Goal: Information Seeking & Learning: Find contact information

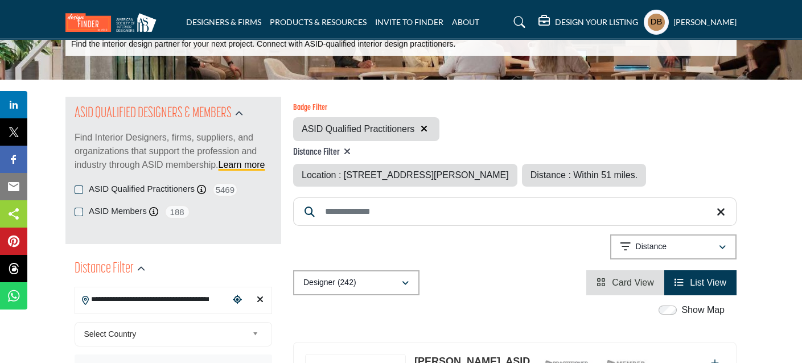
scroll to position [114, 0]
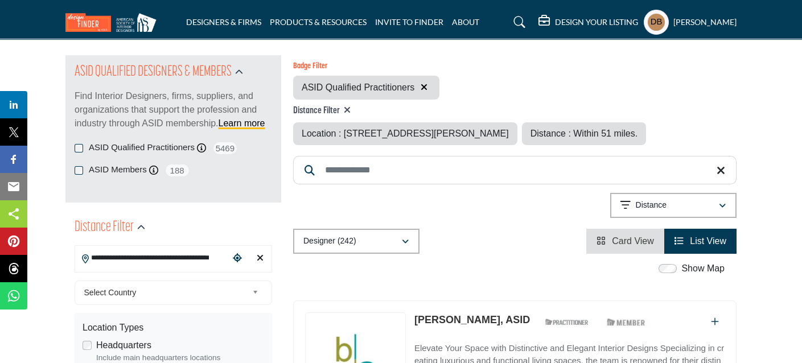
click at [351, 108] on icon at bounding box center [347, 109] width 7 height 9
type input "***"
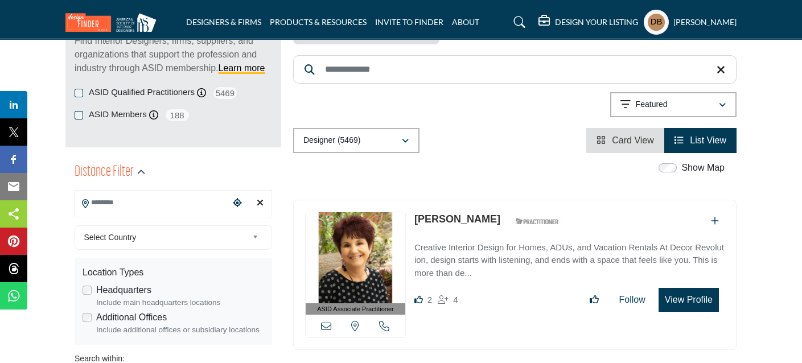
scroll to position [170, 0]
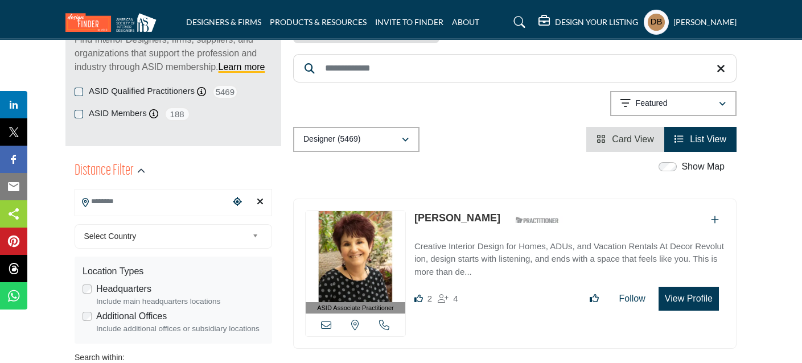
click at [151, 201] on input "Search Location" at bounding box center [152, 202] width 154 height 22
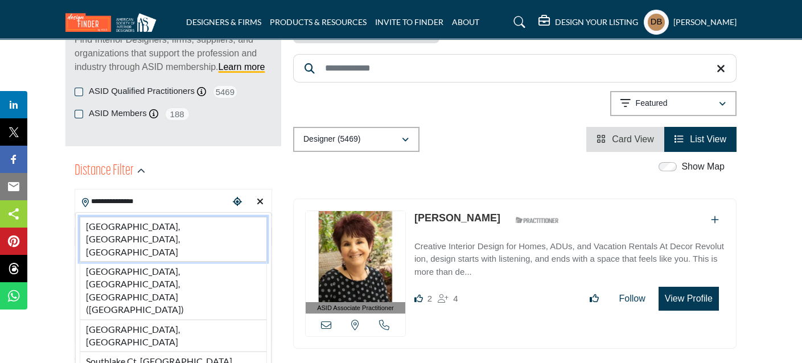
click at [152, 225] on li "[GEOGRAPHIC_DATA], [GEOGRAPHIC_DATA], [GEOGRAPHIC_DATA]" at bounding box center [173, 239] width 187 height 45
type input "**********"
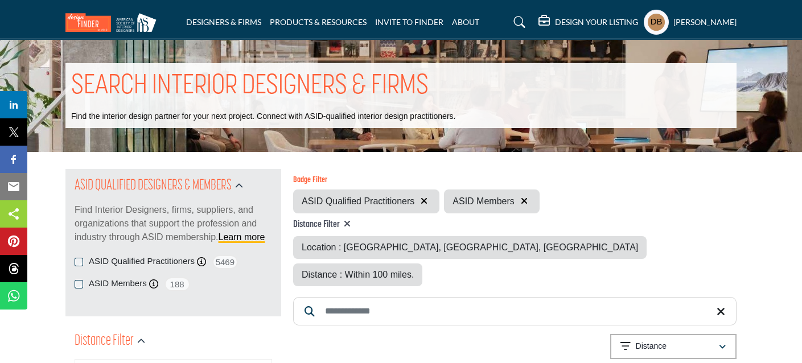
click at [414, 270] on span "Distance : Within 100 miles." at bounding box center [358, 275] width 112 height 10
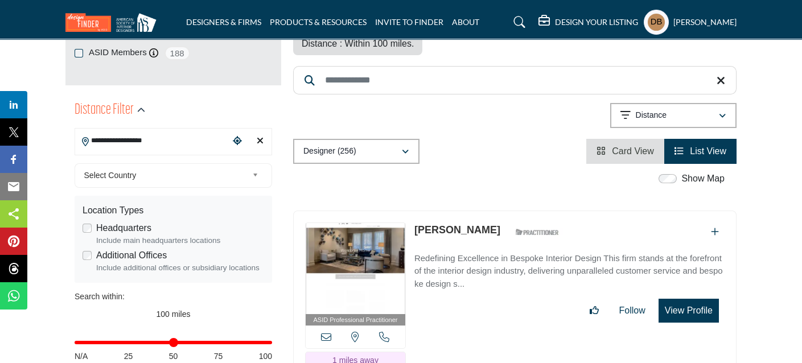
scroll to position [341, 0]
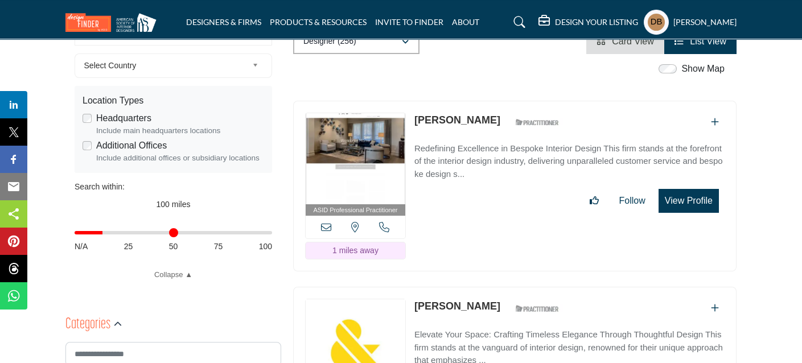
drag, startPoint x: 268, startPoint y: 231, endPoint x: 105, endPoint y: 235, distance: 163.4
click at [105, 234] on input "Distance in miles" at bounding box center [174, 233] width 198 height 2
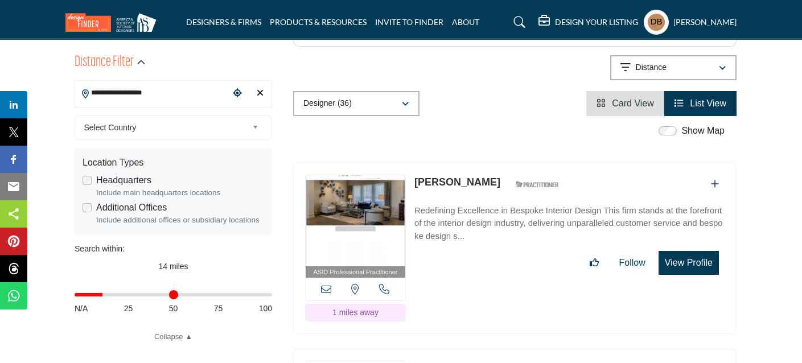
scroll to position [284, 0]
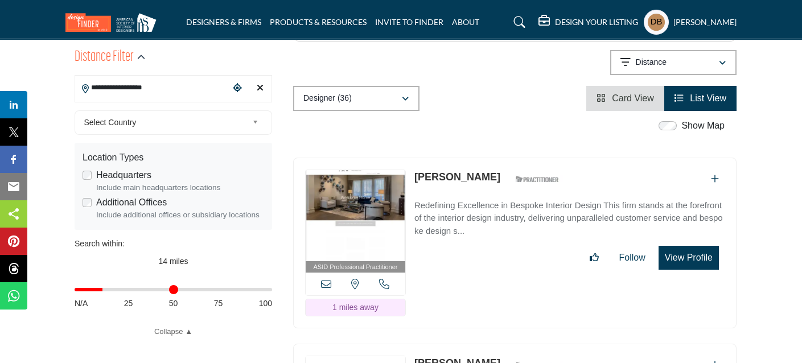
click at [332, 273] on div "View email address of this listing View the location of this listing Call Number" at bounding box center [356, 284] width 100 height 23
click at [329, 279] on icon at bounding box center [326, 284] width 10 height 10
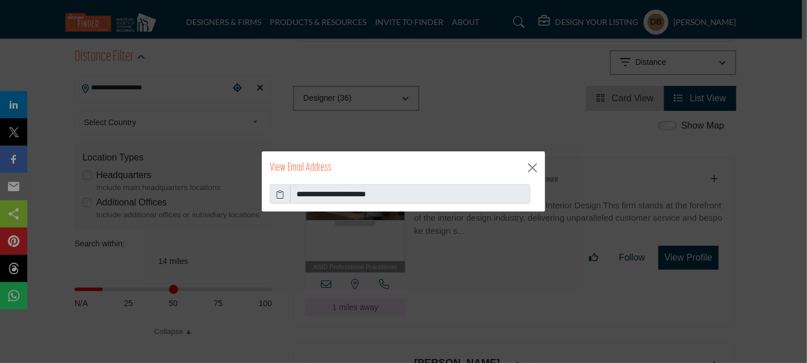
click at [281, 194] on icon at bounding box center [281, 194] width 8 height 12
click at [529, 166] on button "Close" at bounding box center [532, 167] width 17 height 17
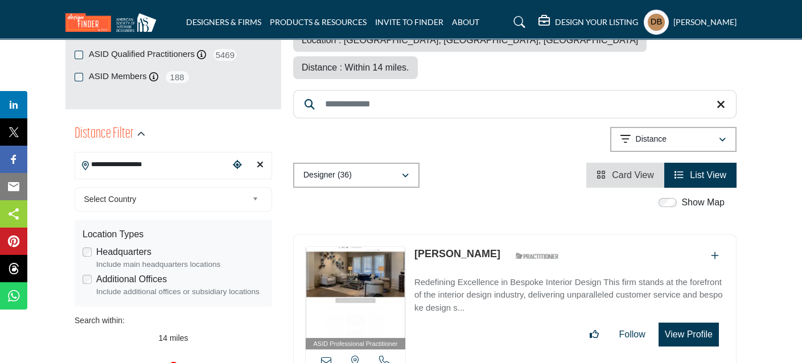
scroll to position [56, 0]
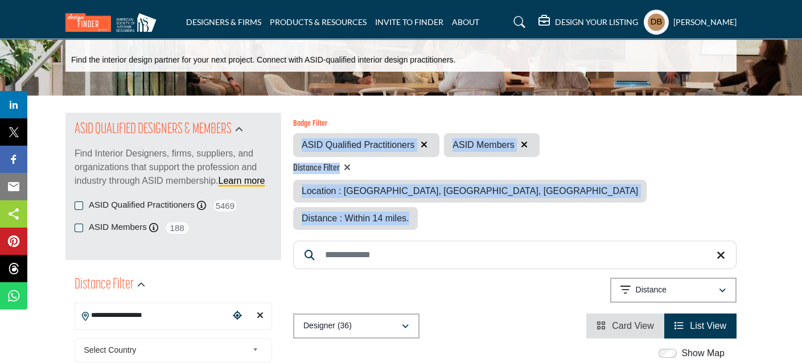
drag, startPoint x: 585, startPoint y: 201, endPoint x: 301, endPoint y: 137, distance: 291.2
click at [301, 137] on div "Badge Filter ASID Qualified Practitioners ASID Members Distance Filter Location…" at bounding box center [514, 175] width 443 height 110
copy div "ASID Qualified Practitioners ASID Members Distance Filter Location : [GEOGRAPHI…"
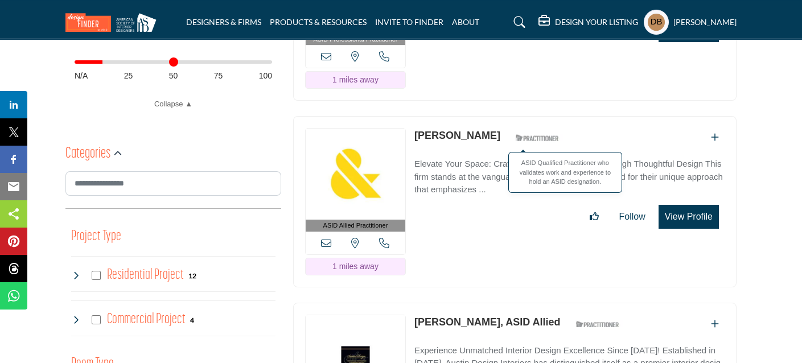
scroll to position [512, 0]
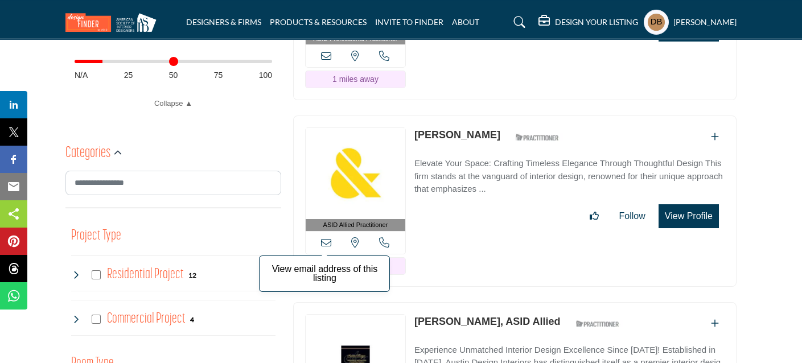
click at [326, 237] on icon at bounding box center [326, 242] width 10 height 10
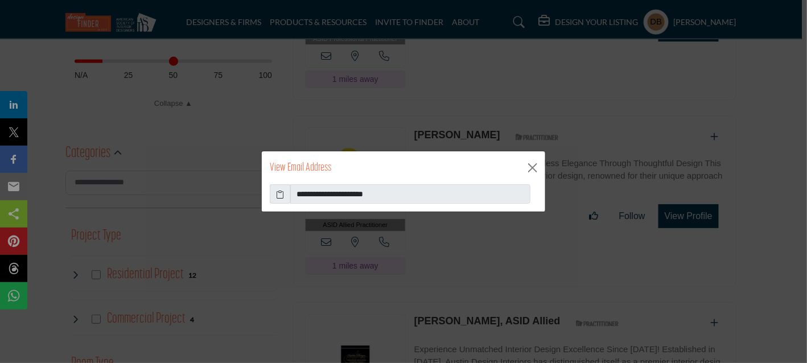
click at [280, 192] on icon at bounding box center [281, 194] width 8 height 12
click at [537, 168] on button "Close" at bounding box center [532, 167] width 17 height 17
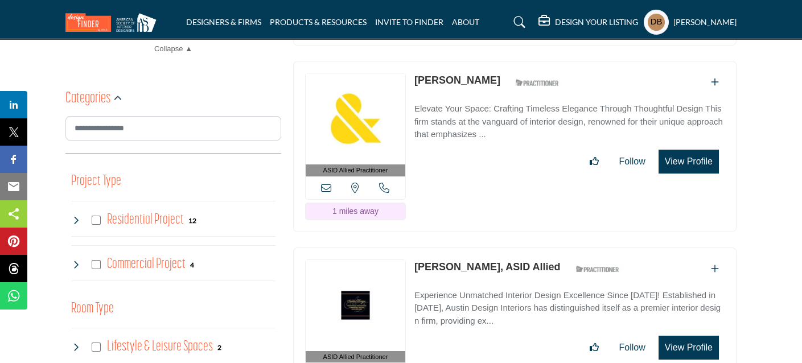
scroll to position [683, 0]
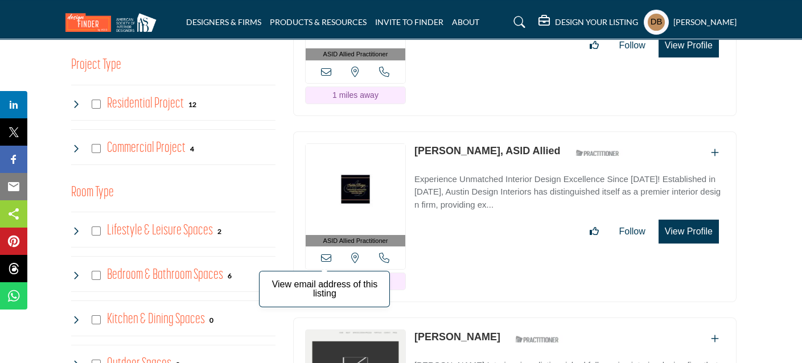
click at [327, 253] on icon at bounding box center [326, 258] width 10 height 10
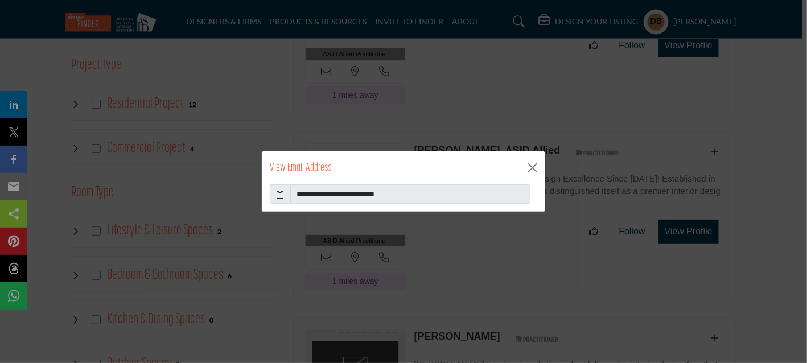
click at [278, 195] on icon at bounding box center [281, 194] width 8 height 12
click at [532, 167] on button "Close" at bounding box center [532, 167] width 17 height 17
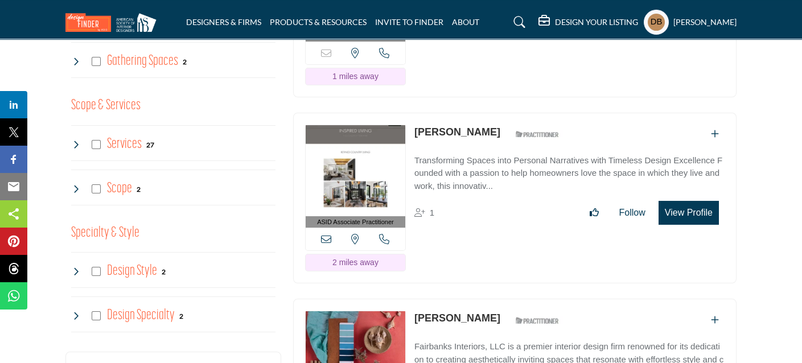
scroll to position [1081, 0]
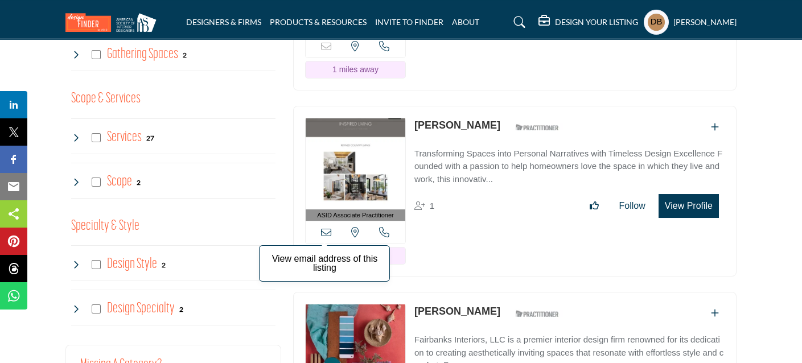
click at [324, 227] on icon at bounding box center [326, 232] width 10 height 10
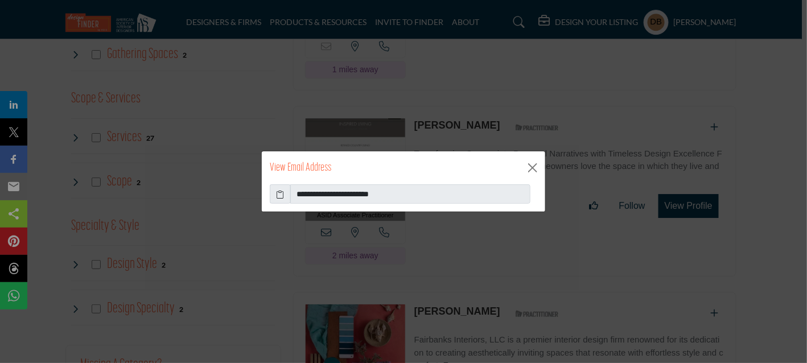
click at [281, 195] on icon at bounding box center [281, 194] width 8 height 12
click at [528, 168] on button "Close" at bounding box center [532, 167] width 17 height 17
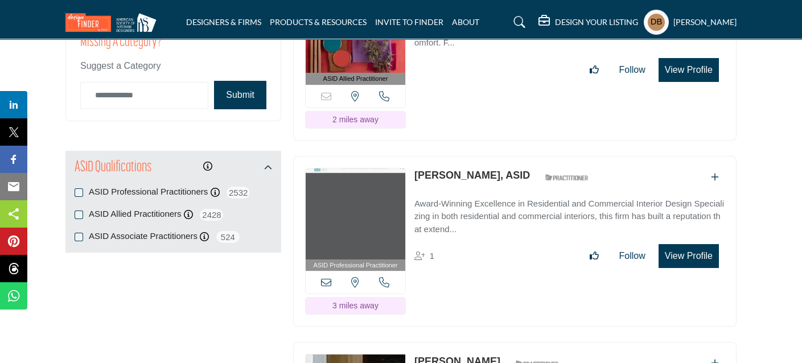
scroll to position [1422, 0]
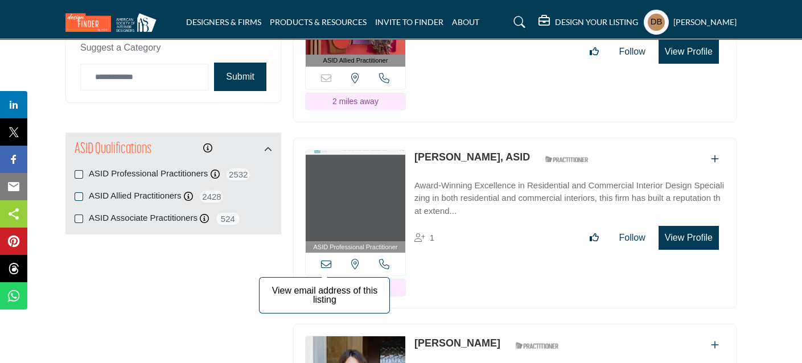
click at [324, 259] on icon at bounding box center [326, 264] width 10 height 10
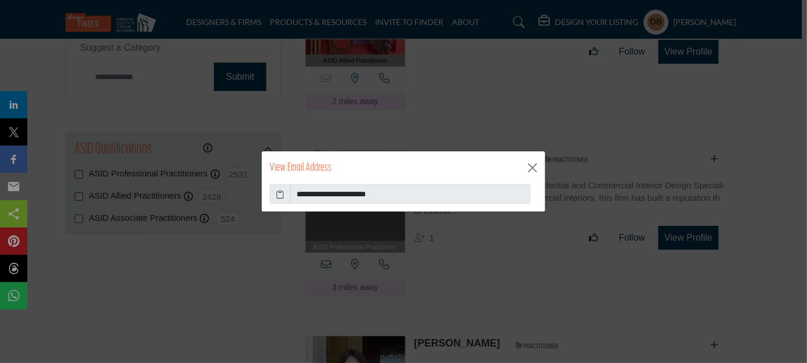
click at [283, 196] on icon at bounding box center [281, 194] width 8 height 12
click at [532, 168] on button "Close" at bounding box center [532, 167] width 17 height 17
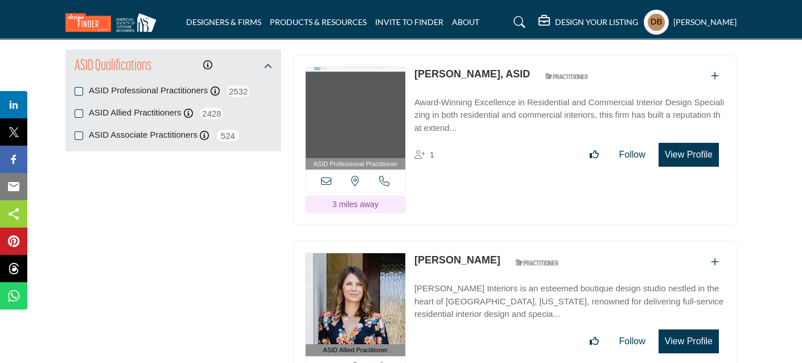
scroll to position [1594, 0]
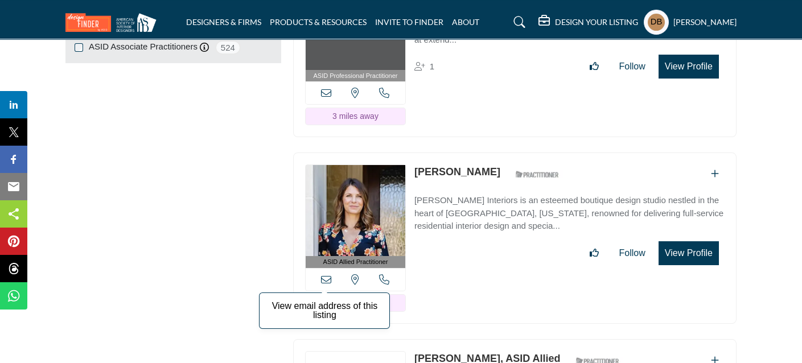
click at [328, 274] on icon at bounding box center [326, 279] width 10 height 10
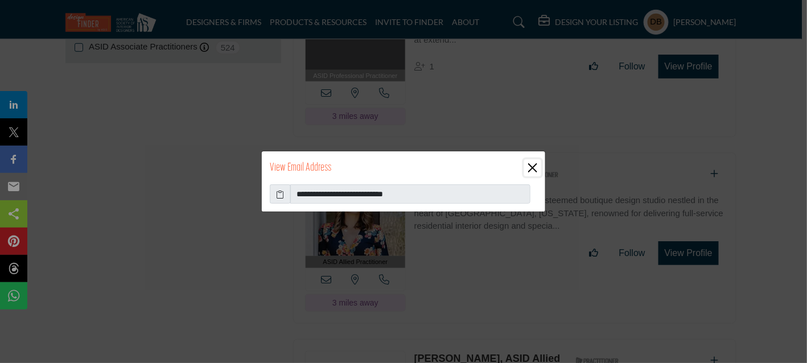
click at [528, 170] on button "Close" at bounding box center [532, 167] width 17 height 17
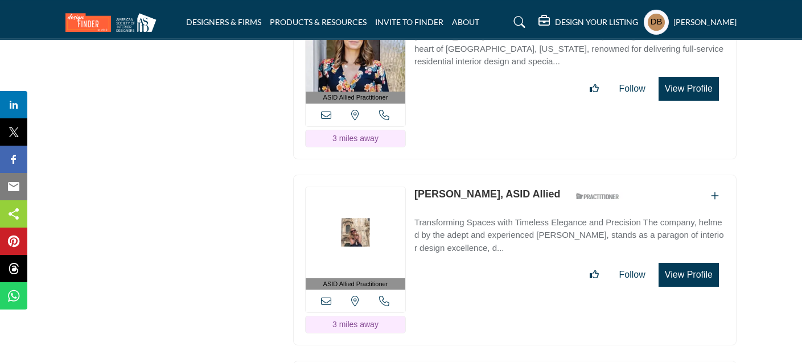
scroll to position [1764, 0]
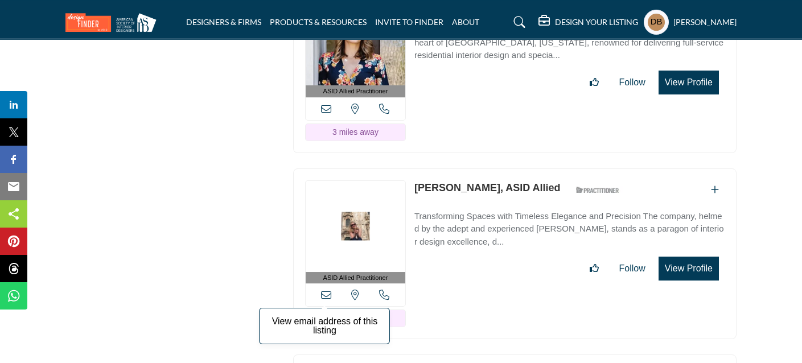
click at [324, 290] on icon at bounding box center [326, 295] width 10 height 10
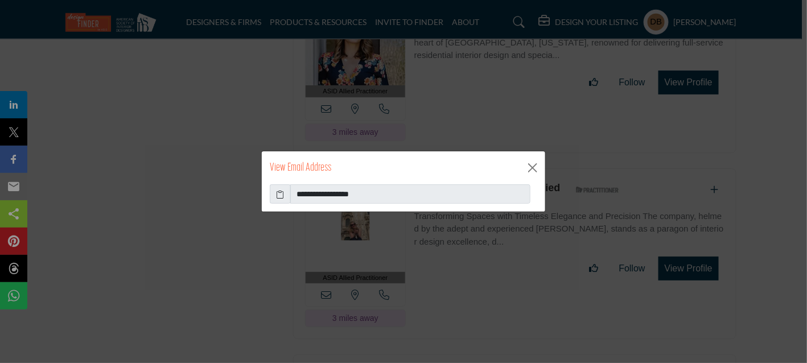
click at [279, 195] on icon at bounding box center [281, 194] width 8 height 12
click at [535, 171] on button "Close" at bounding box center [532, 167] width 17 height 17
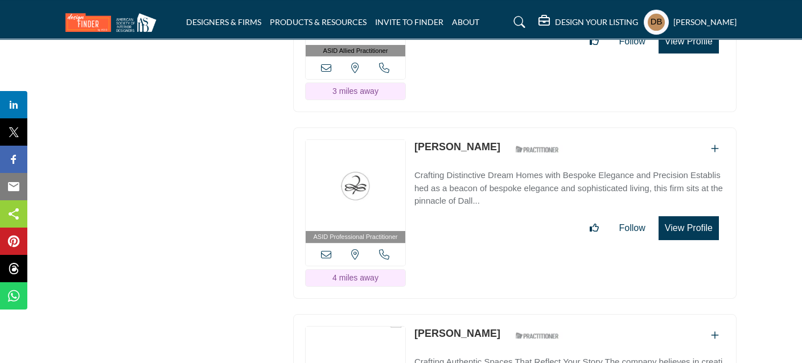
scroll to position [1992, 0]
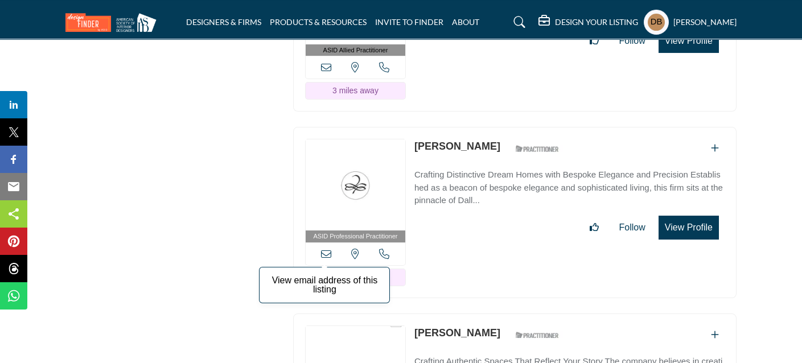
click at [328, 249] on icon at bounding box center [326, 254] width 10 height 10
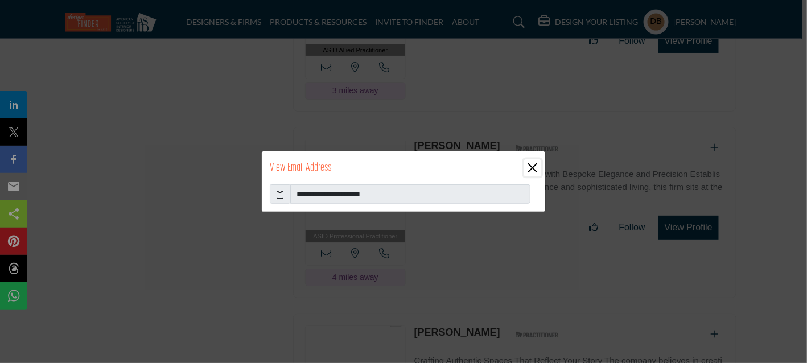
click at [530, 170] on button "Close" at bounding box center [532, 167] width 17 height 17
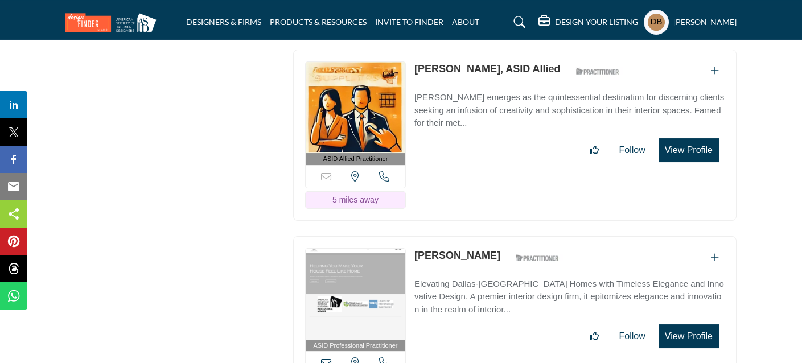
scroll to position [2504, 0]
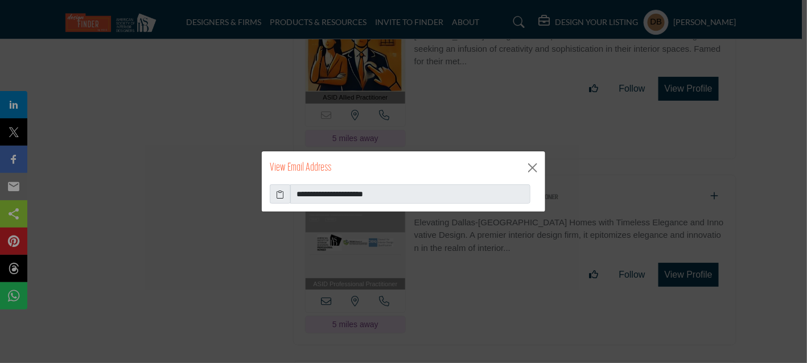
click at [282, 195] on icon at bounding box center [281, 194] width 8 height 12
click at [529, 167] on button "Close" at bounding box center [532, 167] width 17 height 17
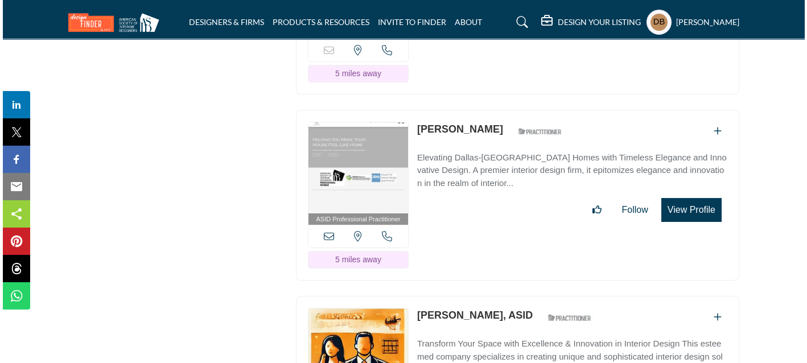
scroll to position [2675, 0]
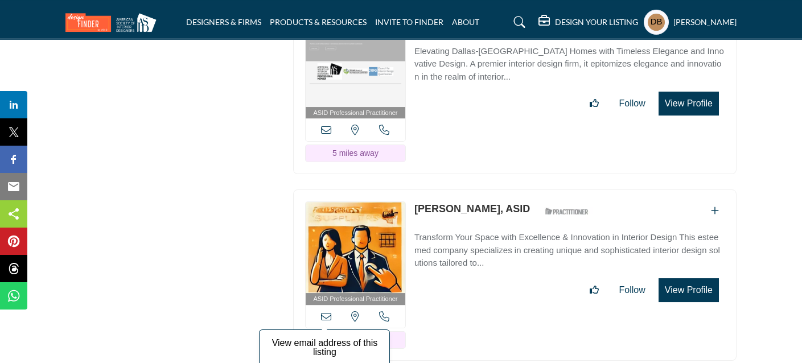
click at [327, 311] on icon at bounding box center [326, 316] width 10 height 10
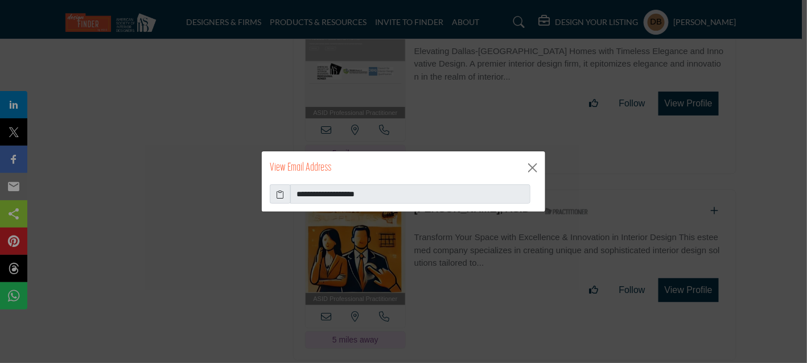
click at [280, 195] on icon at bounding box center [281, 194] width 8 height 12
click at [535, 171] on button "Close" at bounding box center [532, 167] width 17 height 17
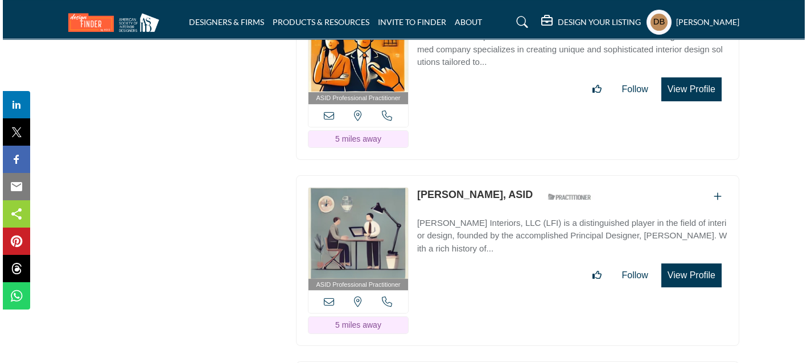
scroll to position [2902, 0]
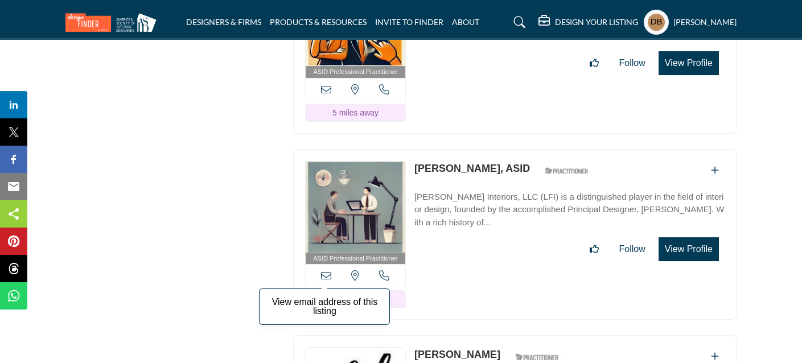
click at [326, 270] on icon at bounding box center [326, 275] width 10 height 10
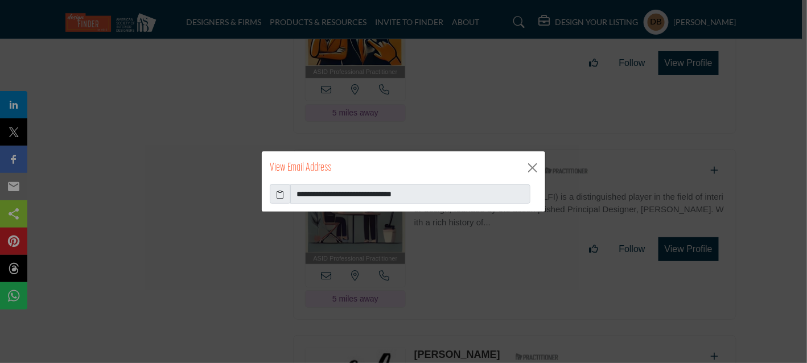
click at [282, 197] on icon at bounding box center [281, 194] width 8 height 12
click at [532, 167] on button "Close" at bounding box center [532, 167] width 17 height 17
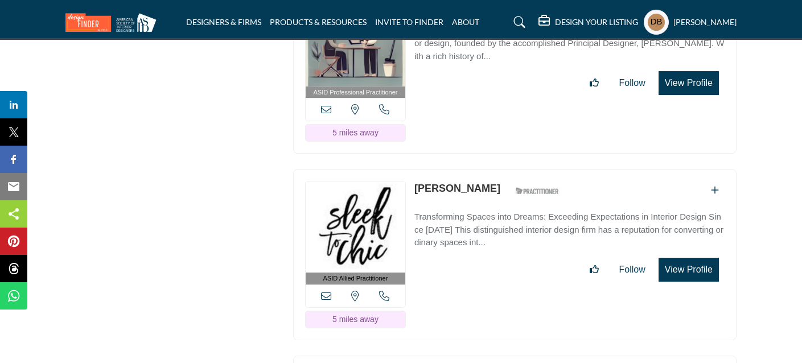
scroll to position [3131, 0]
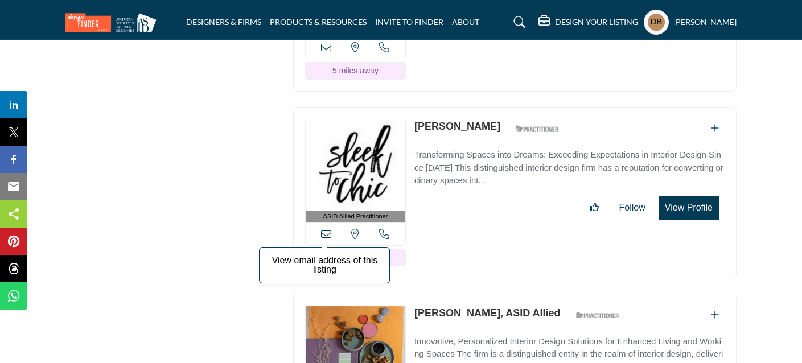
click at [326, 229] on icon at bounding box center [326, 234] width 10 height 10
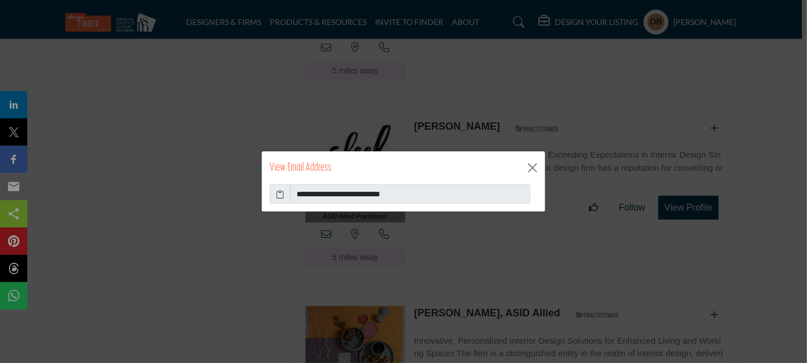
click at [283, 196] on icon at bounding box center [281, 194] width 8 height 12
click at [532, 164] on button "Close" at bounding box center [532, 167] width 17 height 17
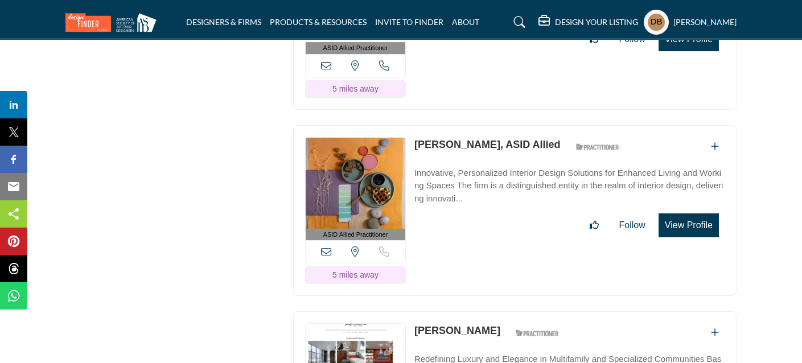
scroll to position [3301, 0]
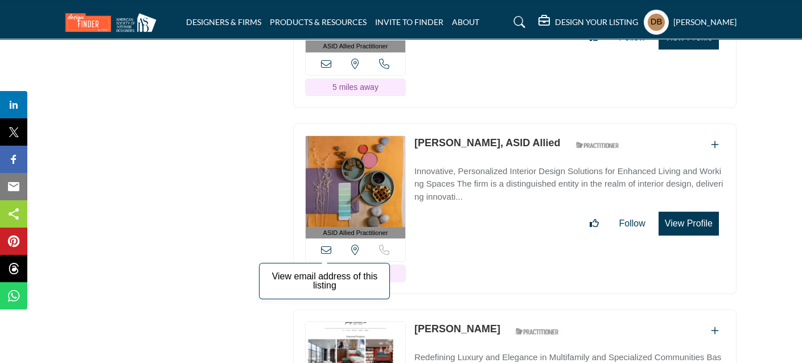
click at [330, 245] on icon at bounding box center [326, 250] width 10 height 10
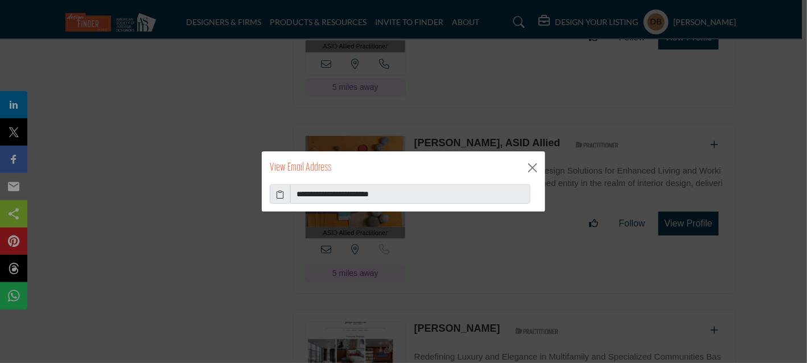
click at [279, 195] on icon at bounding box center [281, 194] width 8 height 12
click at [532, 167] on button "Close" at bounding box center [532, 167] width 17 height 17
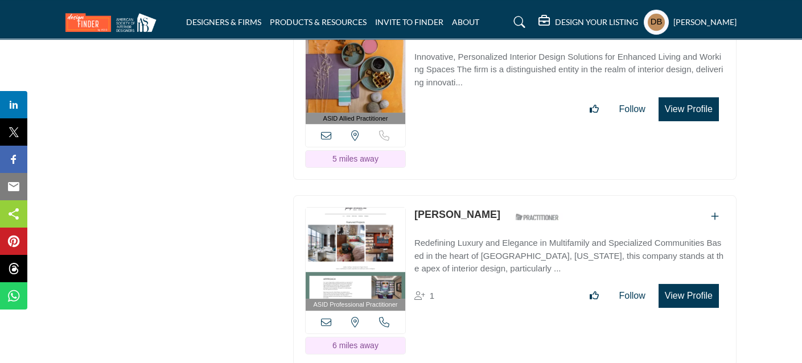
scroll to position [3471, 0]
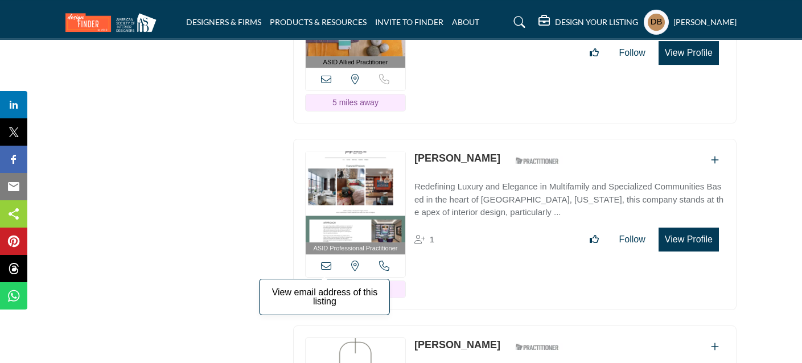
click at [328, 261] on icon at bounding box center [326, 266] width 10 height 10
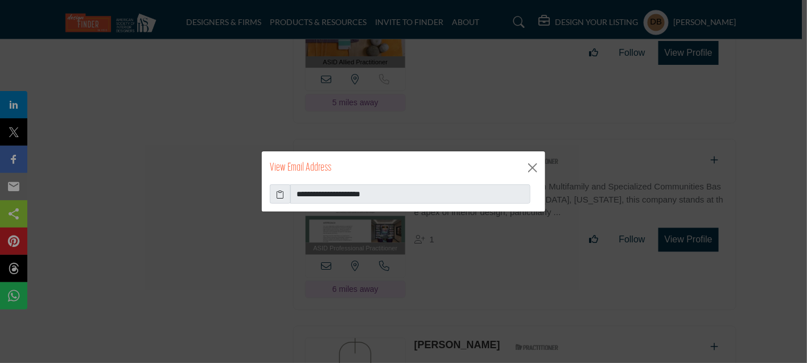
click at [278, 198] on icon at bounding box center [281, 194] width 8 height 12
click at [534, 168] on button "Close" at bounding box center [532, 167] width 17 height 17
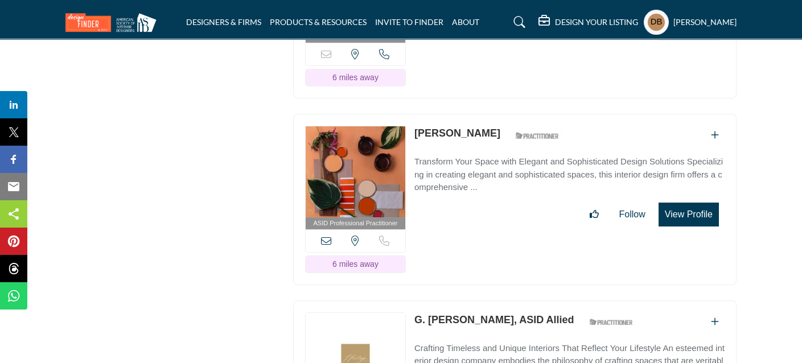
scroll to position [3870, 0]
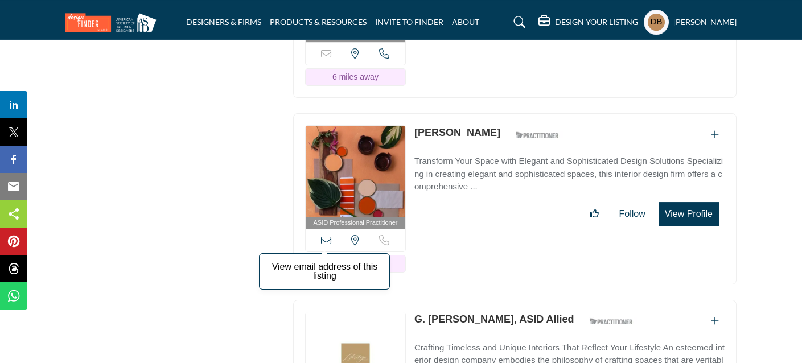
click at [324, 235] on icon at bounding box center [326, 240] width 10 height 10
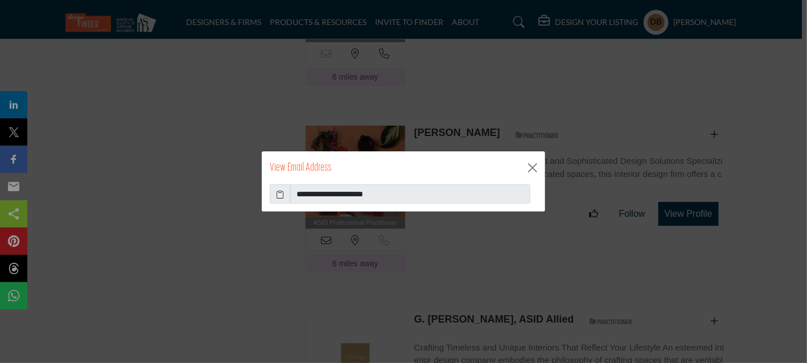
click at [281, 194] on icon at bounding box center [281, 194] width 8 height 12
click at [536, 164] on button "Close" at bounding box center [532, 167] width 17 height 17
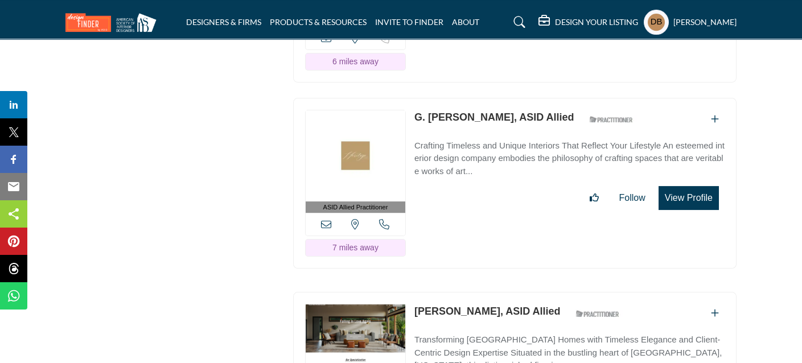
scroll to position [4098, 0]
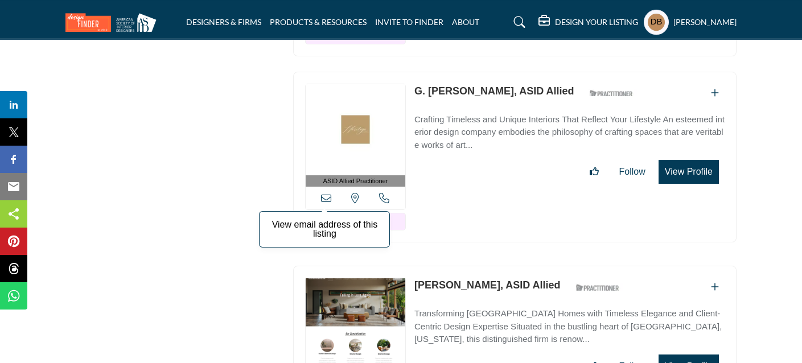
click at [325, 193] on icon at bounding box center [326, 198] width 10 height 10
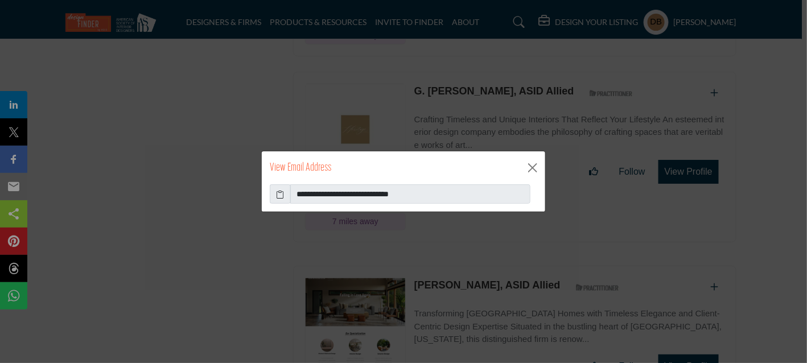
click at [279, 192] on icon at bounding box center [281, 194] width 8 height 12
click at [528, 170] on button "Close" at bounding box center [532, 167] width 17 height 17
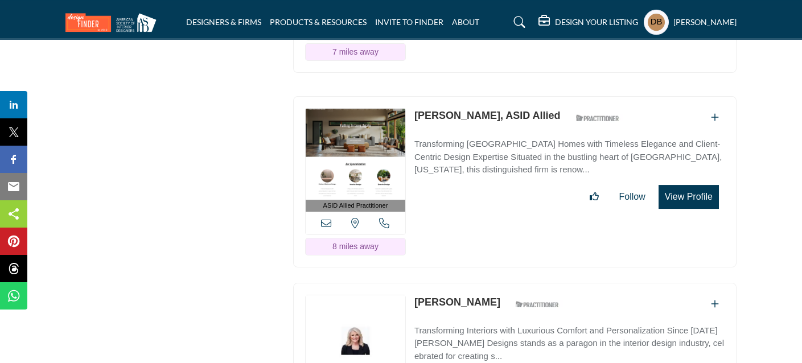
scroll to position [4268, 0]
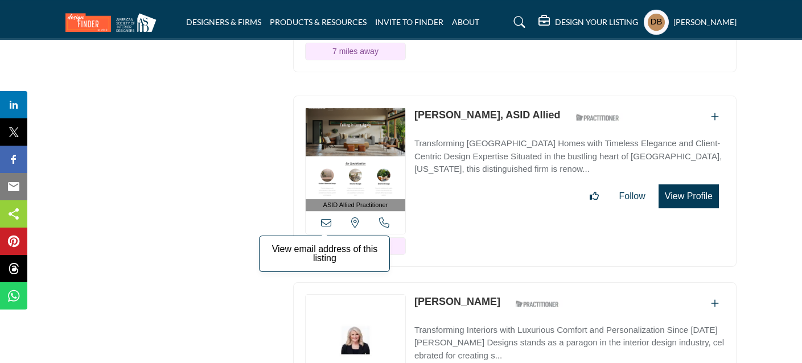
click at [328, 217] on icon at bounding box center [326, 222] width 10 height 10
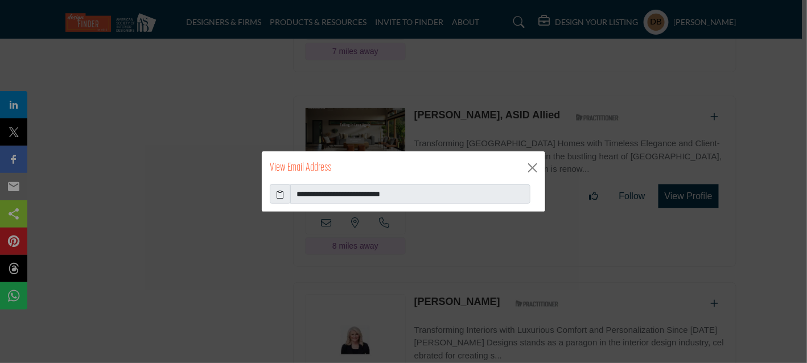
click at [283, 196] on icon at bounding box center [281, 194] width 8 height 12
click at [533, 168] on button "Close" at bounding box center [532, 167] width 17 height 17
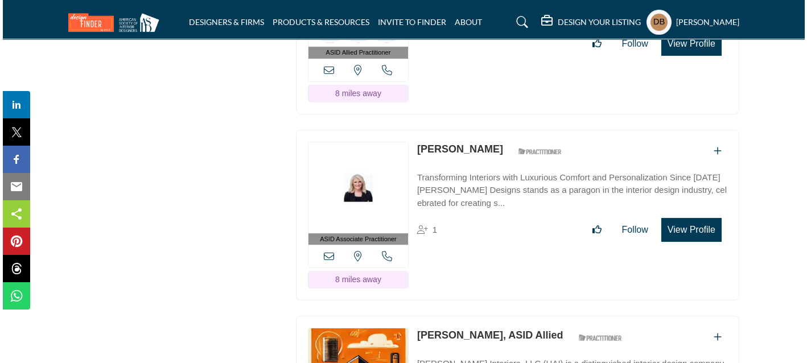
scroll to position [4440, 0]
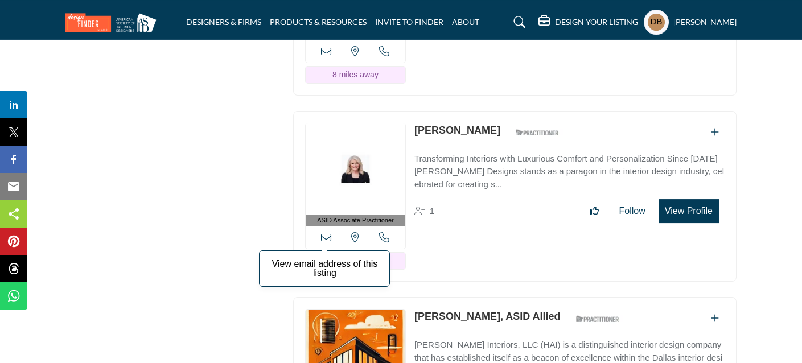
click at [326, 232] on icon at bounding box center [326, 237] width 10 height 10
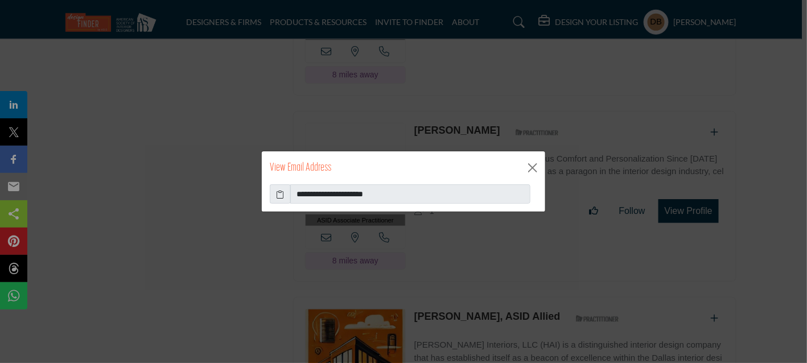
click at [278, 195] on icon at bounding box center [281, 194] width 8 height 12
click at [535, 168] on button "Close" at bounding box center [532, 167] width 17 height 17
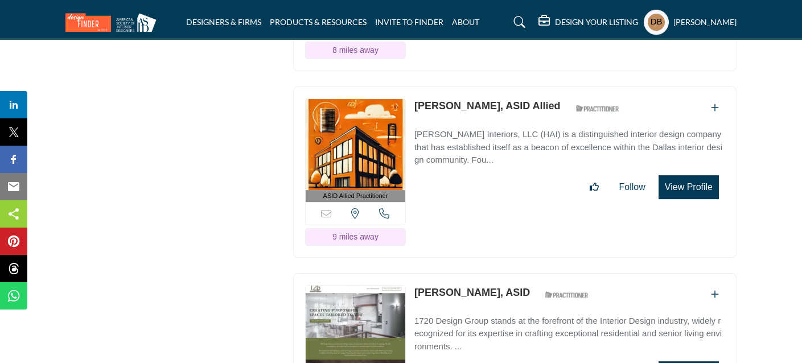
scroll to position [4724, 0]
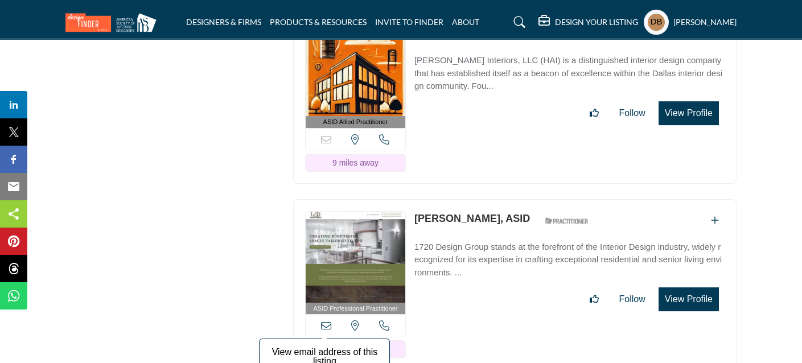
click at [329, 320] on icon at bounding box center [326, 325] width 10 height 10
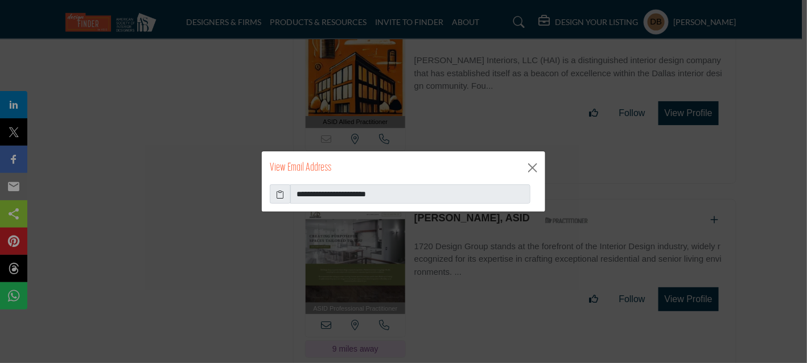
click at [284, 193] on icon at bounding box center [281, 194] width 8 height 12
click at [533, 166] on button "Close" at bounding box center [532, 167] width 17 height 17
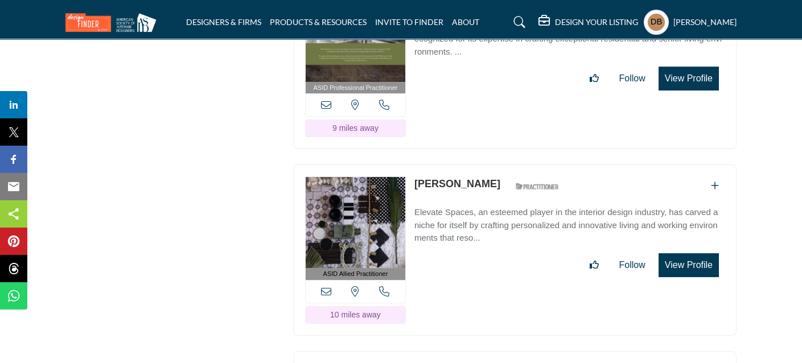
scroll to position [5009, 0]
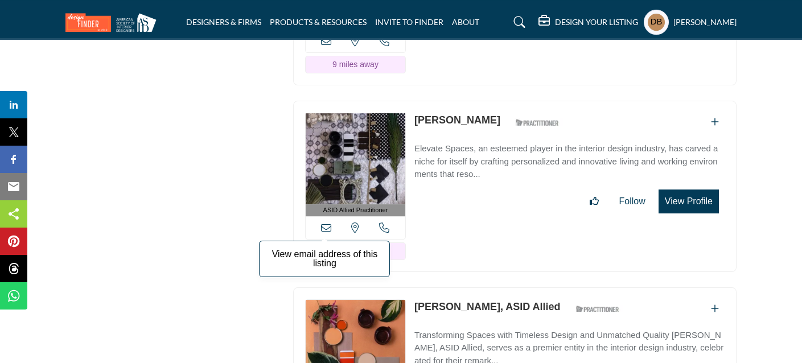
click at [329, 223] on icon at bounding box center [326, 228] width 10 height 10
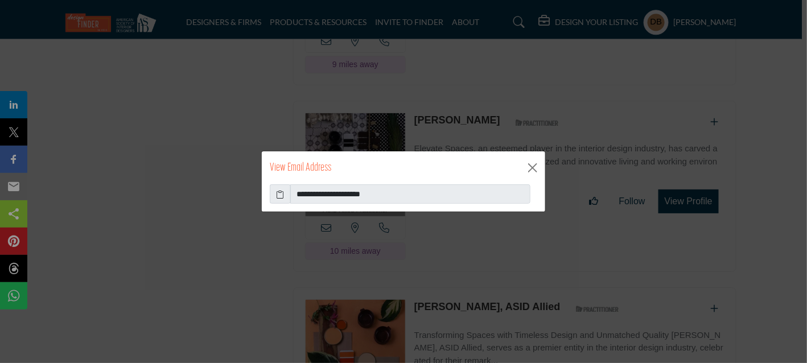
click at [285, 194] on span at bounding box center [280, 193] width 21 height 19
click at [277, 195] on icon at bounding box center [281, 194] width 8 height 12
click at [528, 166] on button "Close" at bounding box center [532, 167] width 17 height 17
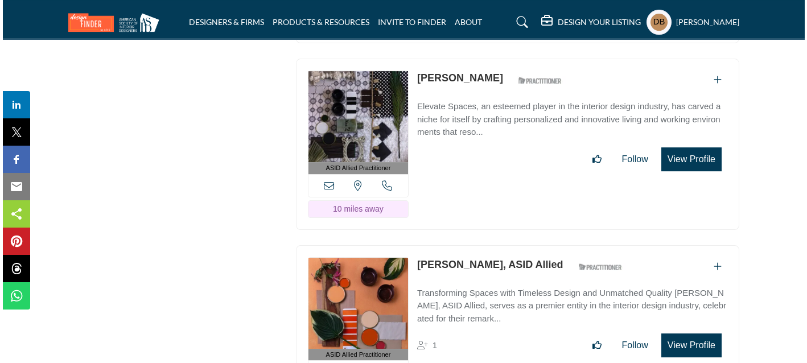
scroll to position [5123, 0]
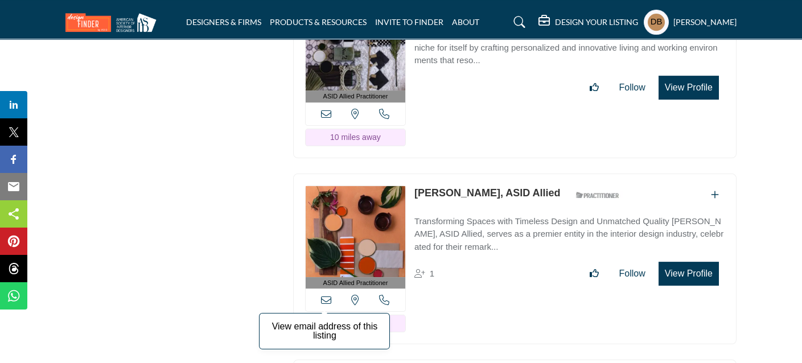
click at [326, 295] on icon at bounding box center [326, 300] width 10 height 10
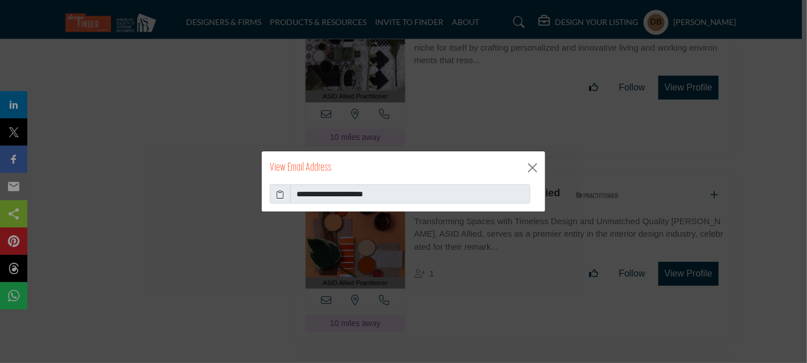
click at [278, 191] on icon at bounding box center [281, 194] width 8 height 12
click at [532, 167] on button "Close" at bounding box center [532, 167] width 17 height 17
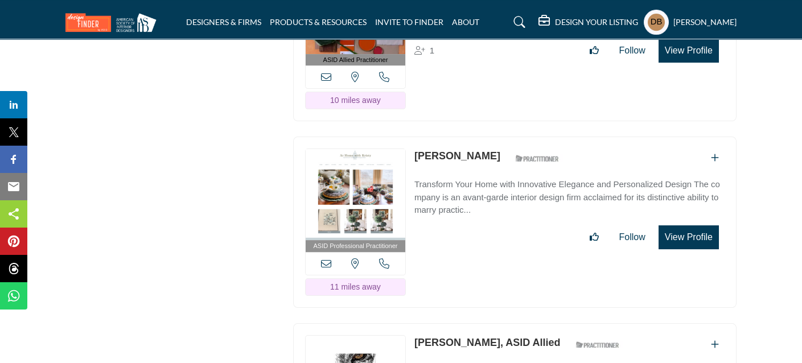
scroll to position [5350, 0]
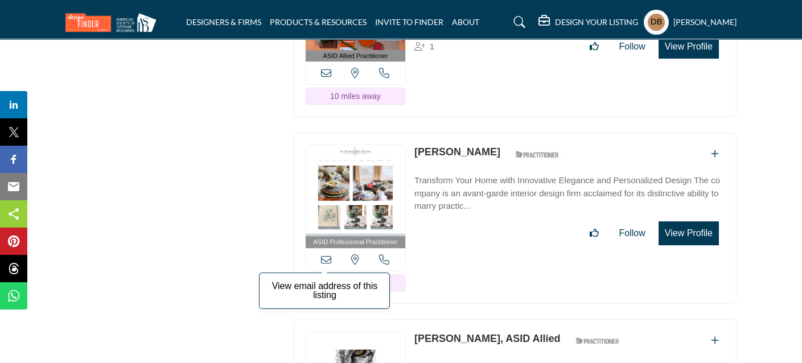
click at [329, 254] on icon at bounding box center [326, 259] width 10 height 10
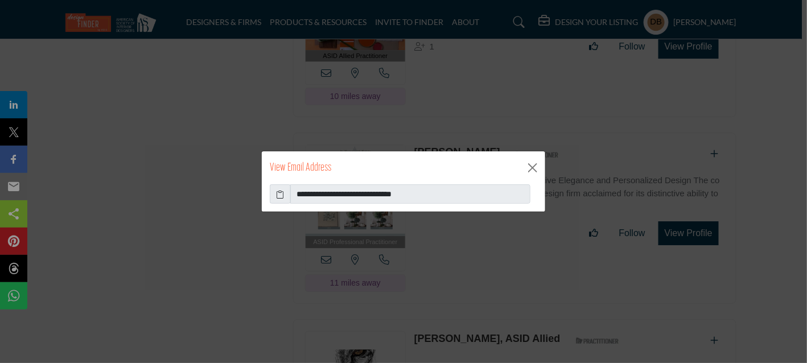
click at [281, 195] on icon at bounding box center [281, 194] width 8 height 12
click at [533, 165] on button "Close" at bounding box center [532, 167] width 17 height 17
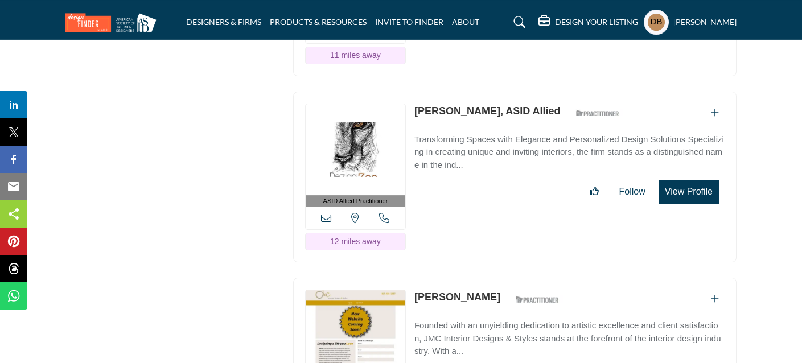
scroll to position [5578, 0]
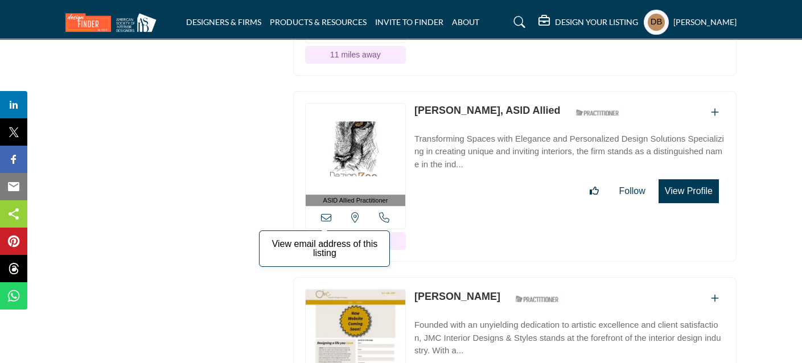
click at [324, 212] on icon at bounding box center [326, 217] width 10 height 10
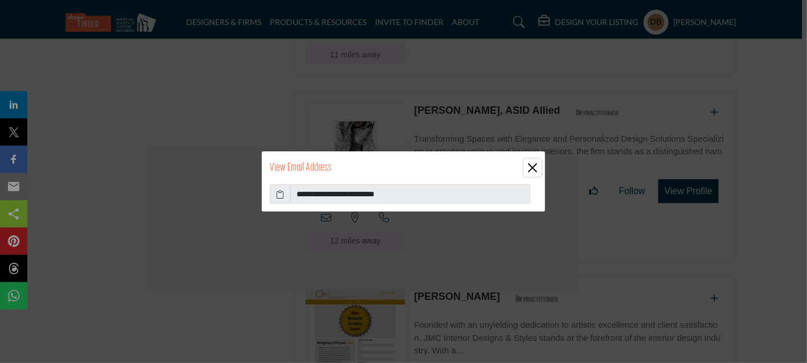
click at [532, 170] on button "Close" at bounding box center [532, 167] width 17 height 17
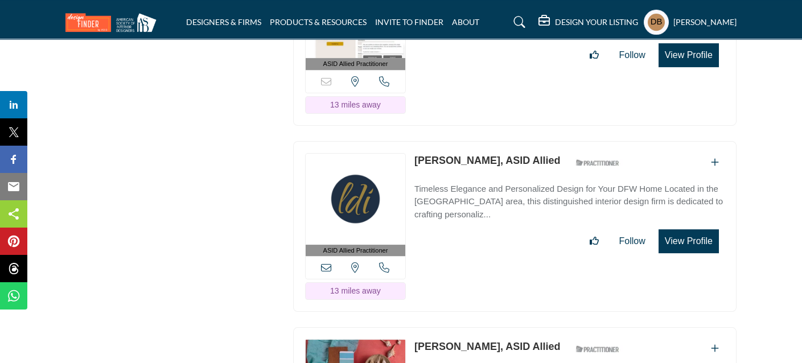
scroll to position [5919, 0]
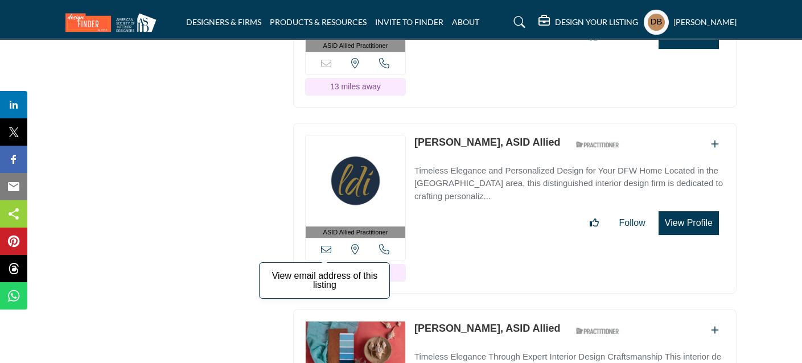
click at [330, 244] on icon at bounding box center [326, 249] width 10 height 10
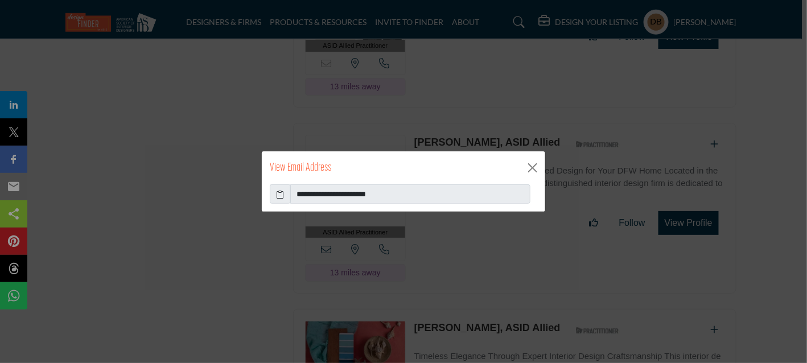
click at [278, 195] on icon at bounding box center [281, 194] width 8 height 12
click at [534, 169] on button "Close" at bounding box center [532, 167] width 17 height 17
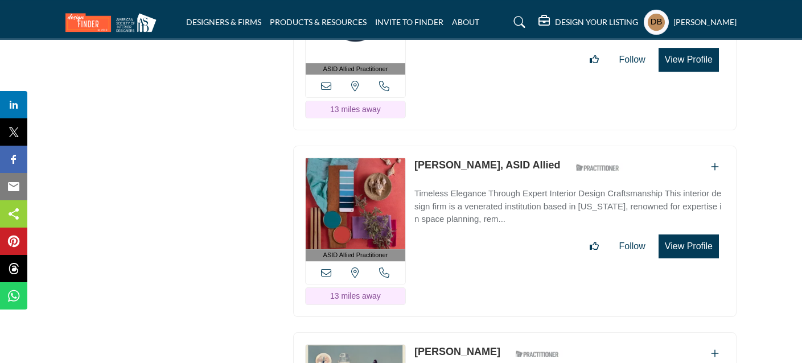
scroll to position [6090, 0]
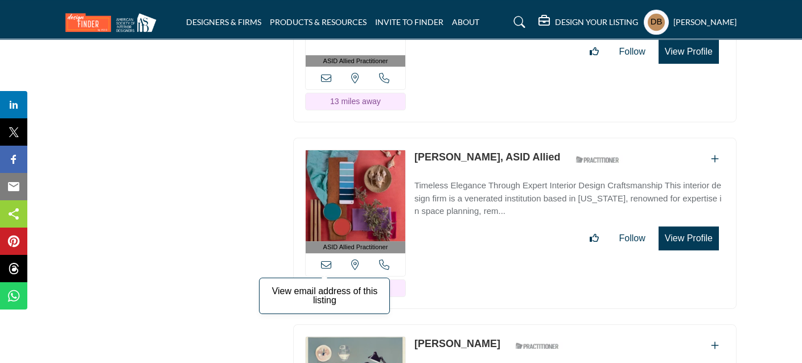
click at [328, 260] on icon at bounding box center [326, 265] width 10 height 10
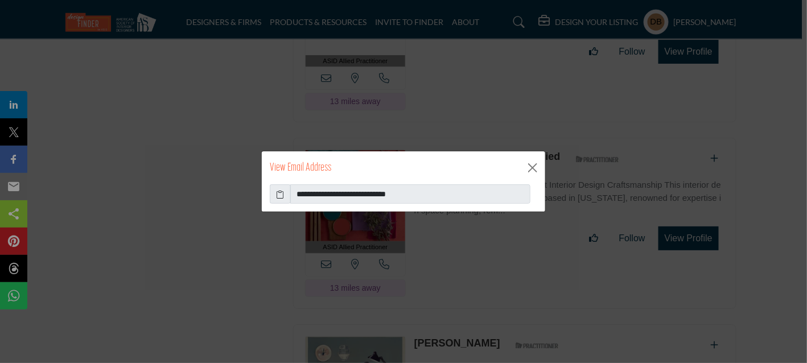
click at [283, 195] on icon at bounding box center [281, 194] width 8 height 12
click at [527, 165] on button "Close" at bounding box center [532, 167] width 17 height 17
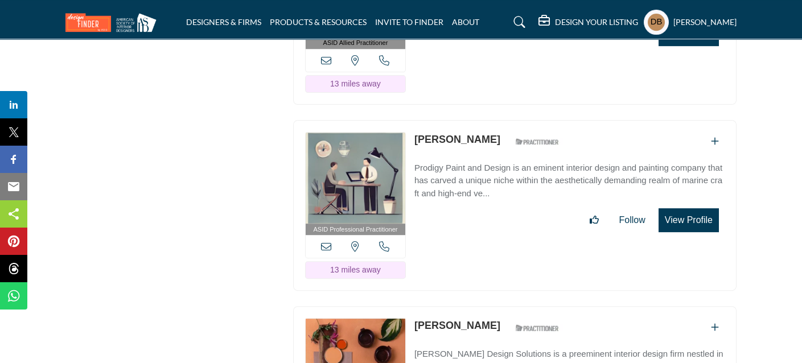
scroll to position [6431, 0]
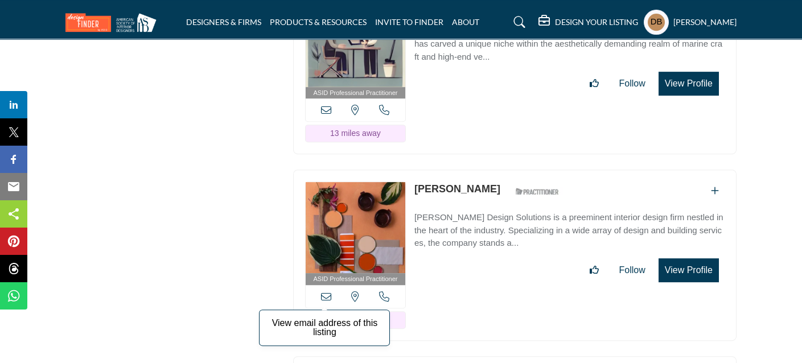
click at [323, 291] on icon at bounding box center [326, 296] width 10 height 10
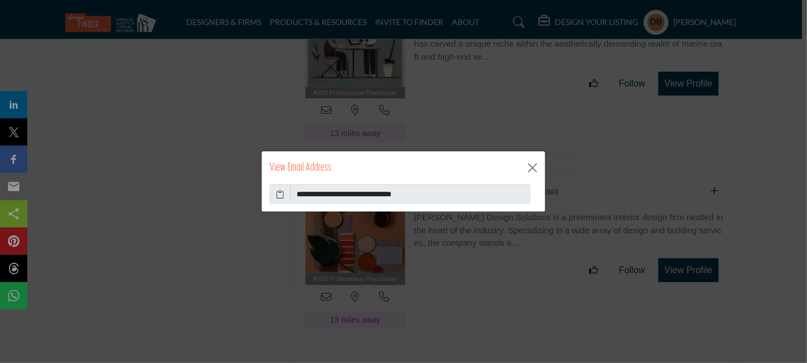
drag, startPoint x: 278, startPoint y: 195, endPoint x: 295, endPoint y: 195, distance: 17.1
click at [278, 195] on icon at bounding box center [281, 194] width 8 height 12
click at [527, 170] on button "Close" at bounding box center [532, 167] width 17 height 17
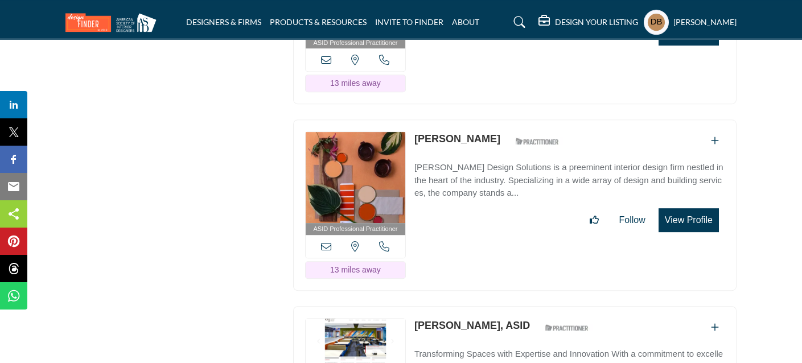
scroll to position [6602, 0]
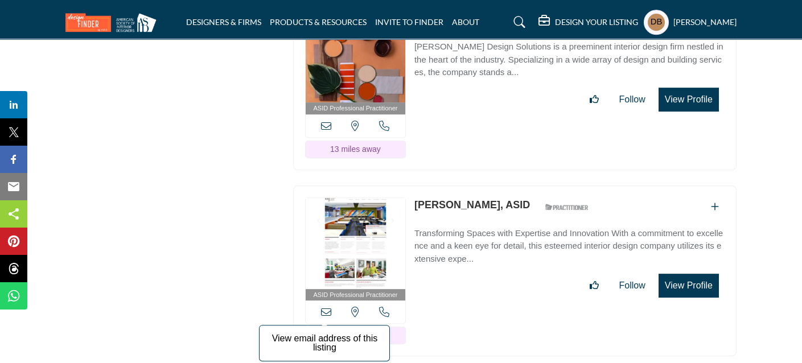
click at [328, 307] on icon at bounding box center [326, 312] width 10 height 10
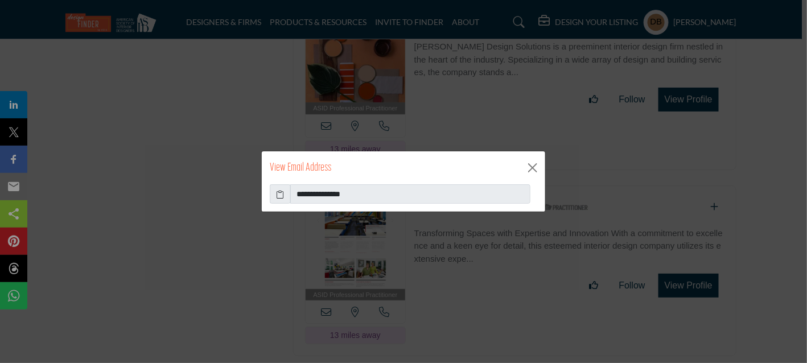
click at [281, 196] on icon at bounding box center [281, 194] width 8 height 12
click at [531, 170] on button "Close" at bounding box center [532, 167] width 17 height 17
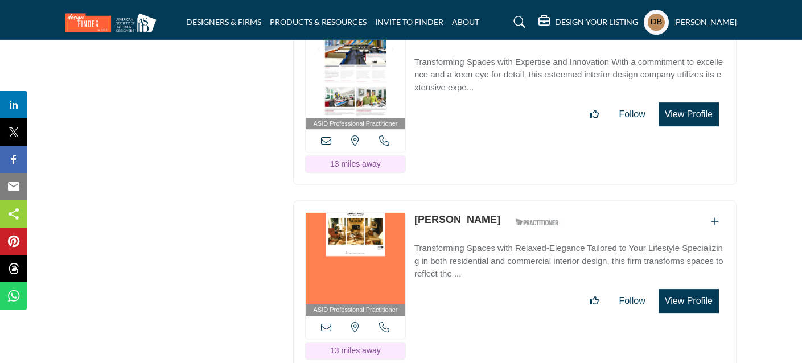
scroll to position [6830, 0]
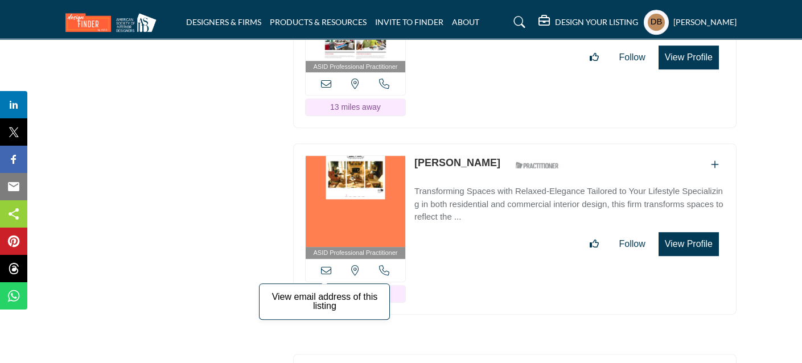
click at [327, 265] on icon at bounding box center [326, 270] width 10 height 10
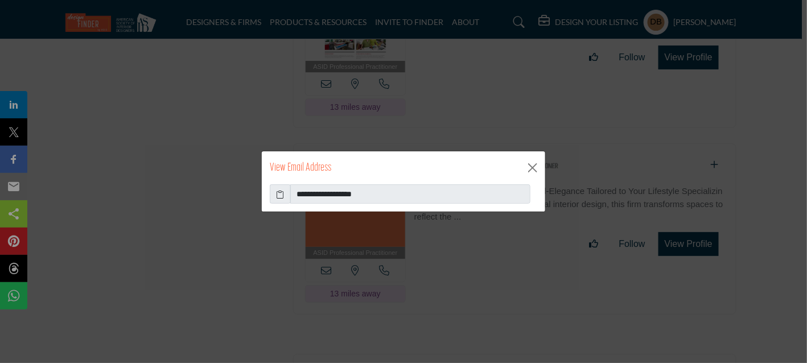
click at [278, 195] on icon at bounding box center [281, 194] width 8 height 12
click at [529, 167] on button "Close" at bounding box center [532, 167] width 17 height 17
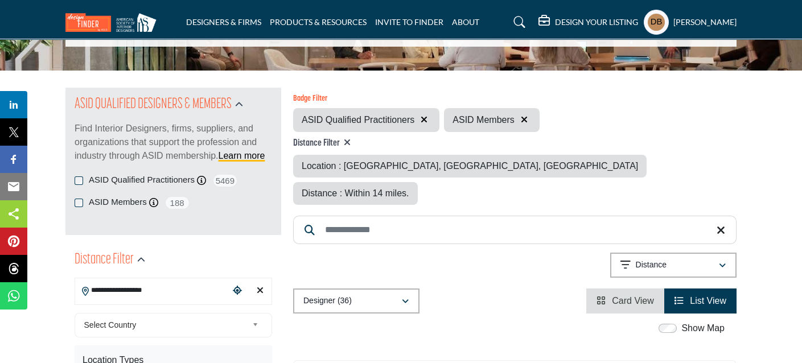
scroll to position [56, 0]
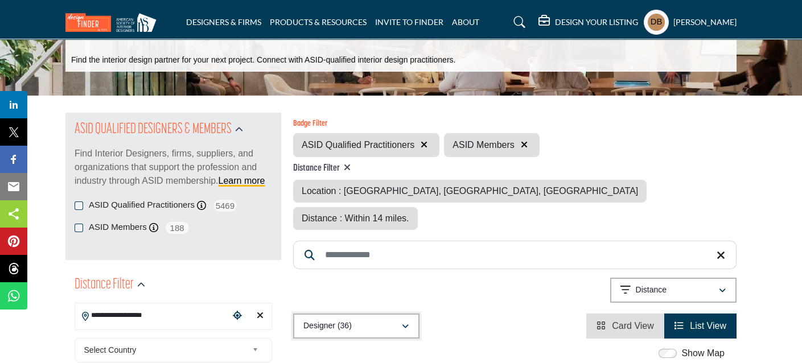
click at [403, 314] on button "Designer (36)" at bounding box center [356, 326] width 126 height 25
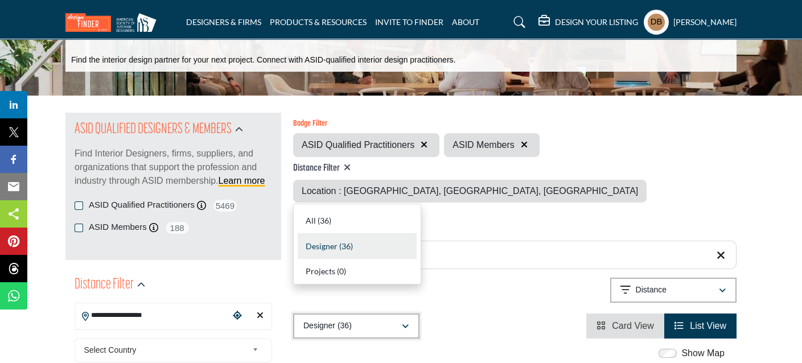
click at [403, 314] on button "Designer (36)" at bounding box center [356, 326] width 126 height 25
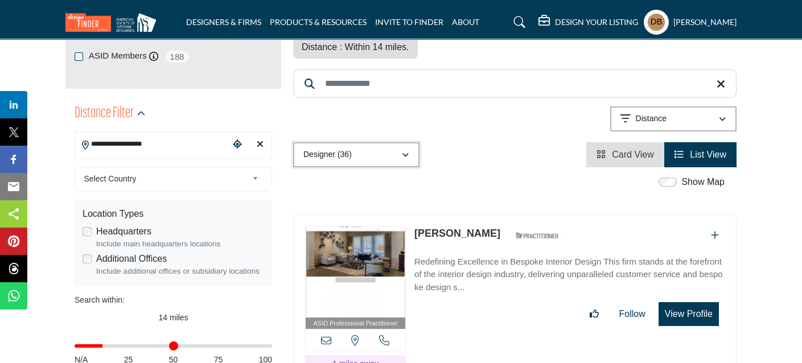
scroll to position [284, 0]
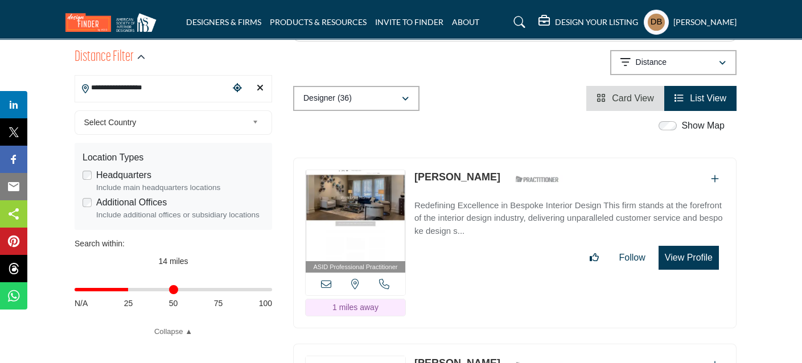
drag, startPoint x: 106, startPoint y: 289, endPoint x: 129, endPoint y: 286, distance: 22.3
type input "**"
click at [129, 289] on input "Distance in miles" at bounding box center [174, 290] width 198 height 2
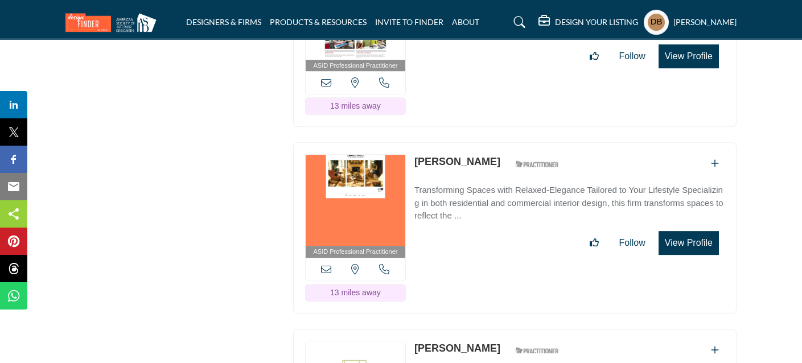
scroll to position [7002, 0]
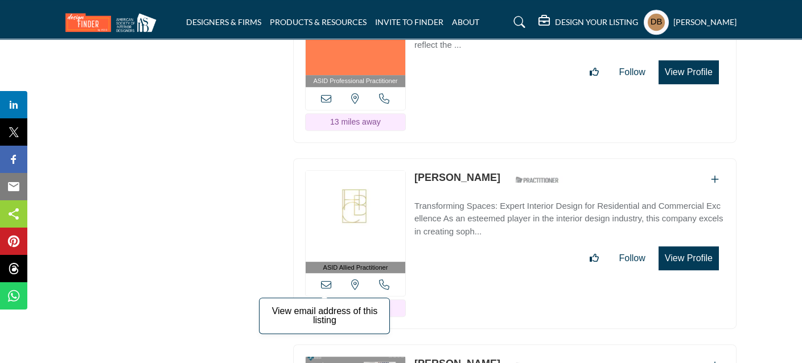
click at [324, 279] on icon at bounding box center [326, 284] width 10 height 10
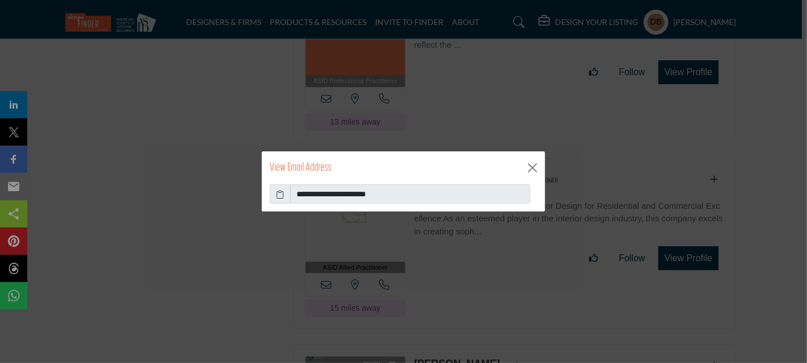
click at [278, 195] on icon at bounding box center [281, 194] width 8 height 12
click at [536, 167] on button "Close" at bounding box center [532, 167] width 17 height 17
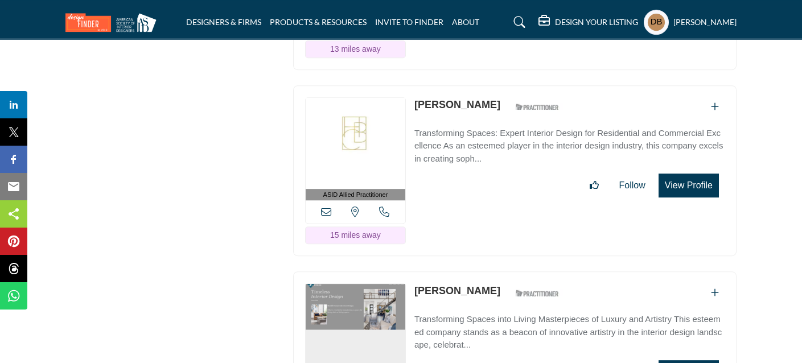
scroll to position [7230, 0]
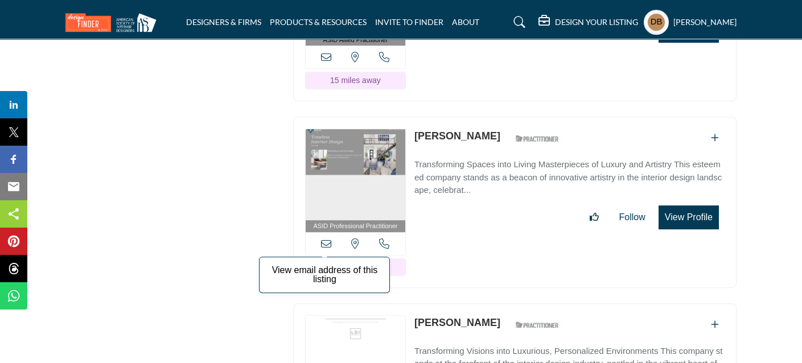
click at [330, 238] on icon at bounding box center [326, 243] width 10 height 10
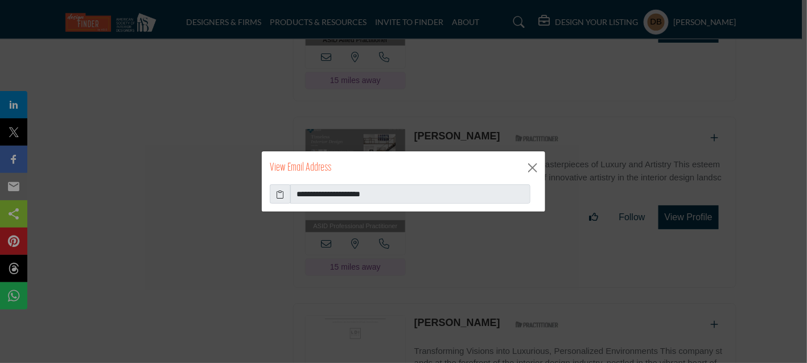
click at [279, 194] on icon at bounding box center [281, 194] width 8 height 12
click at [527, 170] on button "Close" at bounding box center [532, 167] width 17 height 17
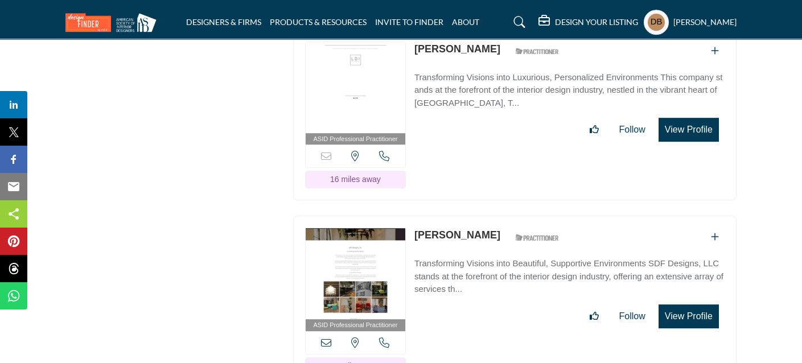
scroll to position [7571, 0]
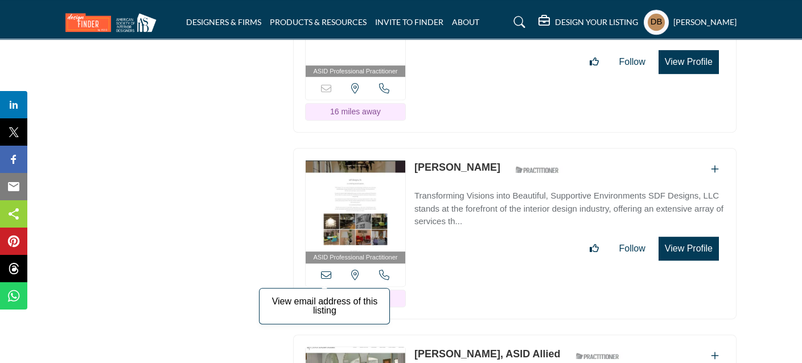
click at [326, 270] on icon at bounding box center [326, 275] width 10 height 10
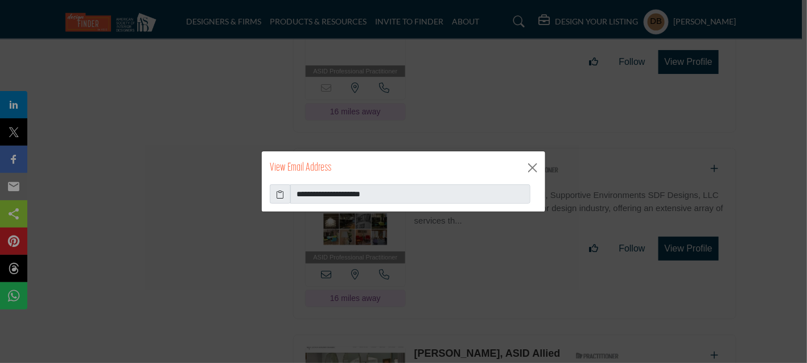
click at [280, 194] on icon at bounding box center [281, 194] width 8 height 12
click at [531, 170] on button "Close" at bounding box center [532, 167] width 17 height 17
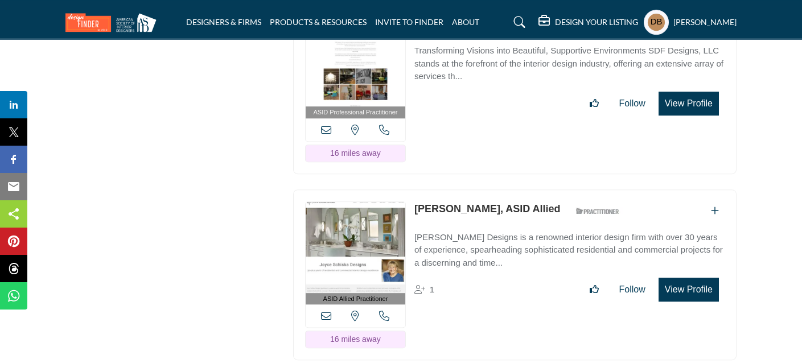
scroll to position [7742, 0]
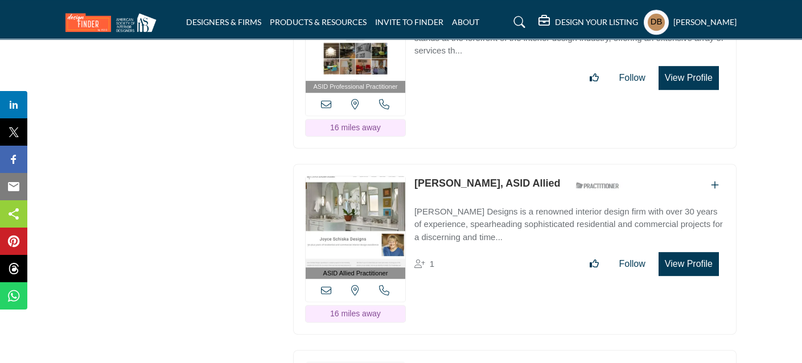
click at [326, 285] on icon at bounding box center [326, 290] width 10 height 10
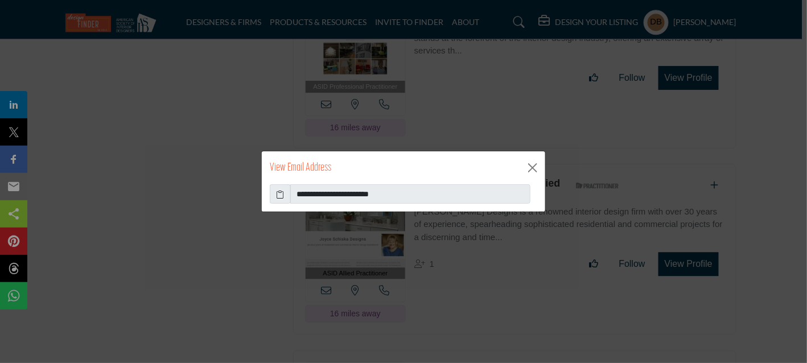
click at [278, 192] on icon at bounding box center [281, 194] width 8 height 12
click at [530, 167] on button "Close" at bounding box center [532, 167] width 17 height 17
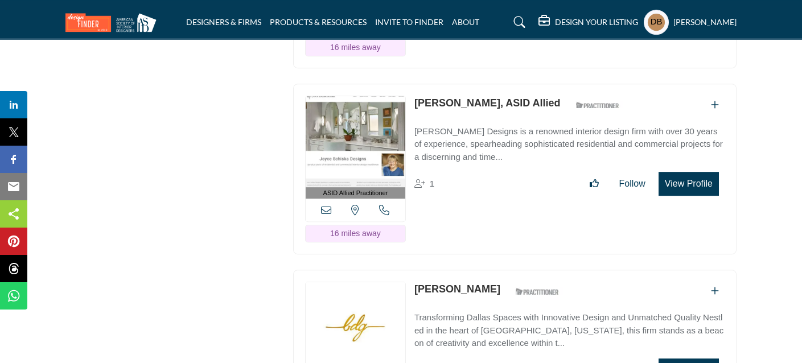
scroll to position [7970, 0]
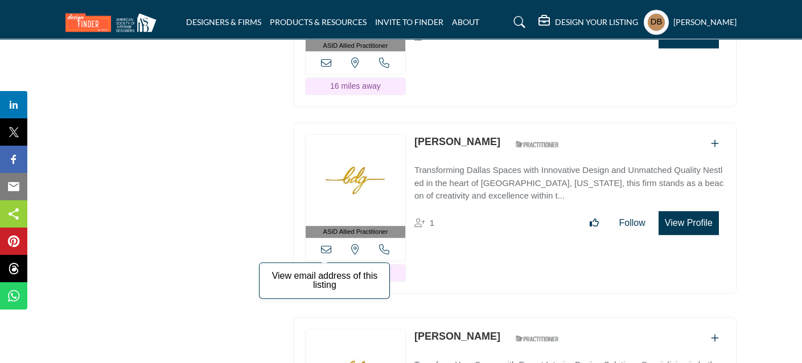
click at [331, 244] on icon at bounding box center [326, 249] width 10 height 10
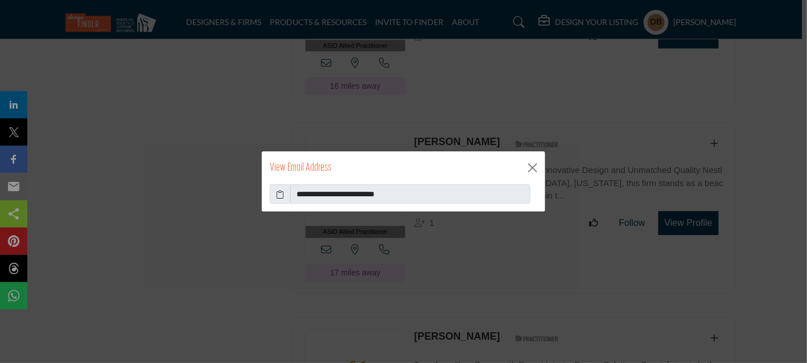
click at [281, 195] on icon at bounding box center [281, 194] width 8 height 12
click at [536, 166] on button "Close" at bounding box center [532, 167] width 17 height 17
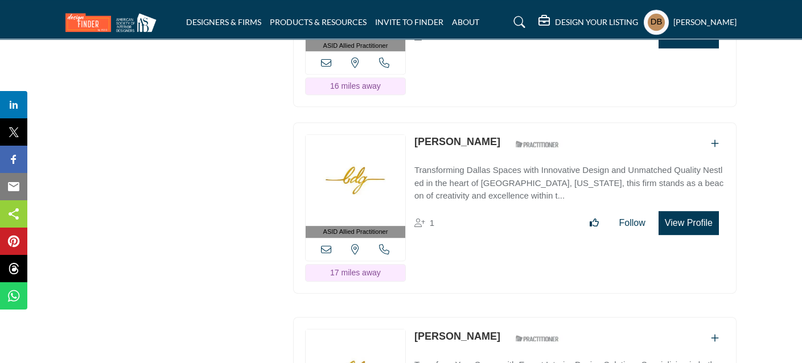
scroll to position [8141, 0]
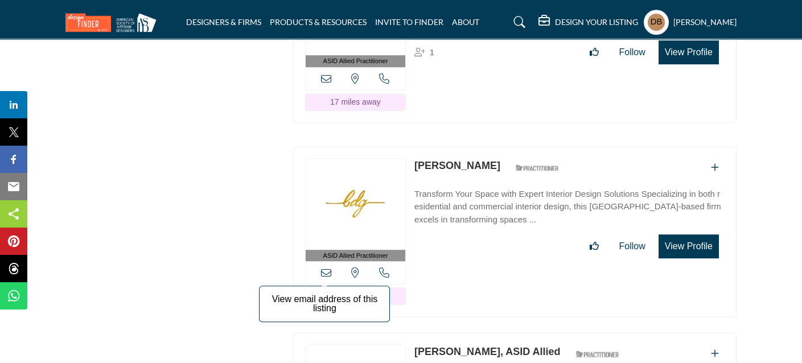
click at [321, 268] on icon at bounding box center [326, 273] width 10 height 10
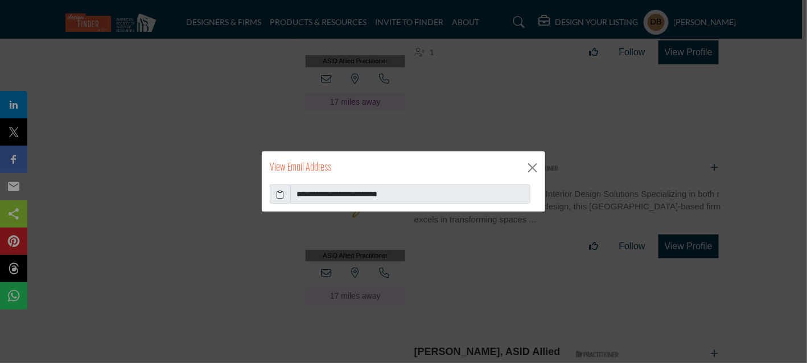
click at [279, 193] on icon at bounding box center [281, 194] width 8 height 12
click at [532, 165] on button "Close" at bounding box center [532, 167] width 17 height 17
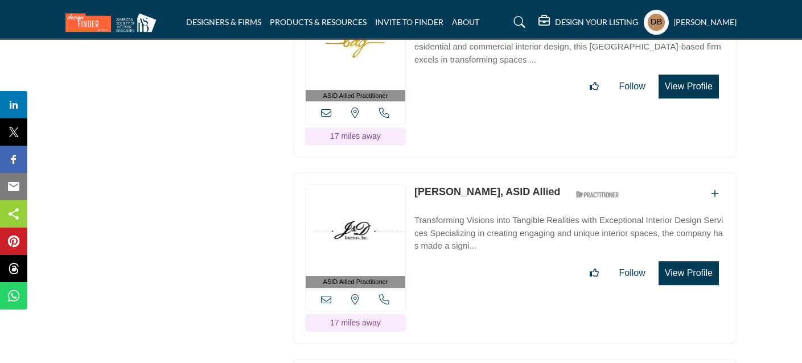
scroll to position [8311, 0]
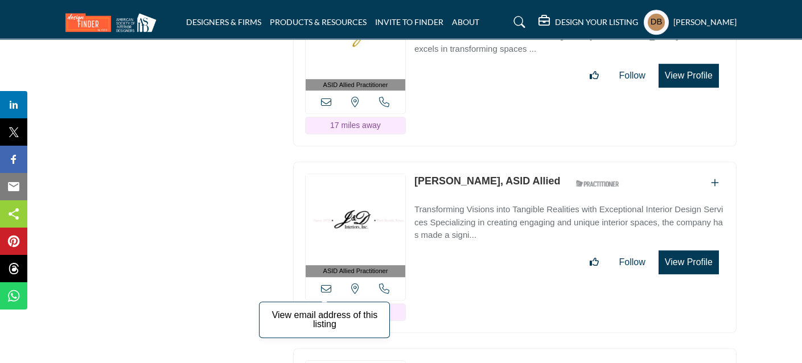
click at [329, 283] on icon at bounding box center [326, 288] width 10 height 10
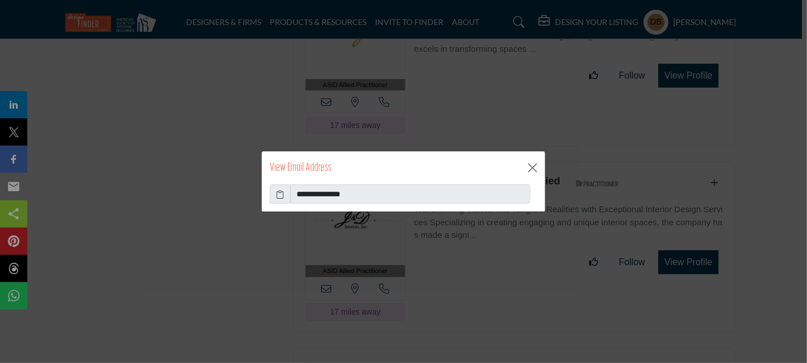
click at [283, 195] on icon at bounding box center [281, 194] width 8 height 12
click at [530, 166] on button "Close" at bounding box center [532, 167] width 17 height 17
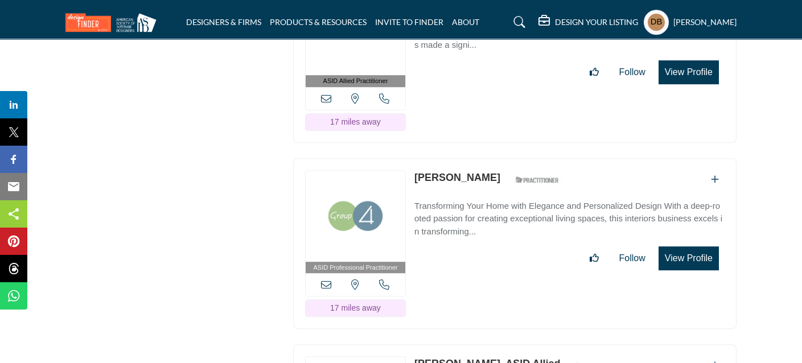
scroll to position [8482, 0]
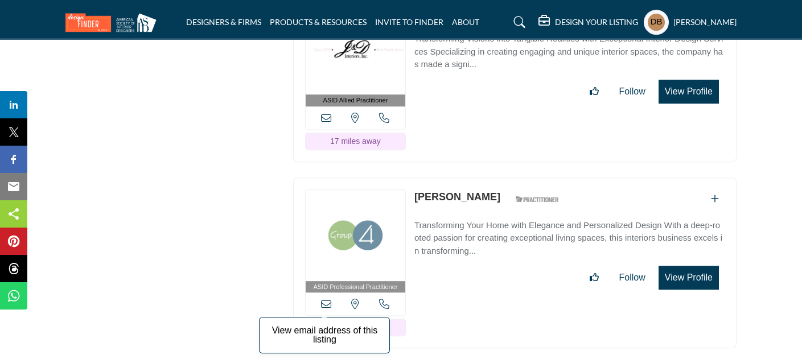
click at [328, 299] on icon at bounding box center [326, 304] width 10 height 10
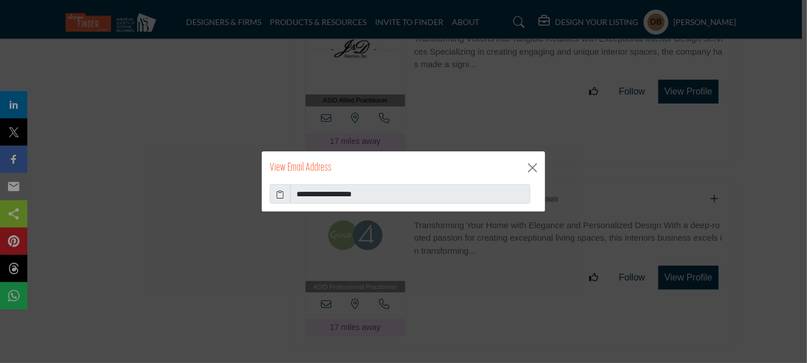
click at [281, 192] on icon at bounding box center [281, 194] width 8 height 12
click at [530, 170] on button "Close" at bounding box center [532, 167] width 17 height 17
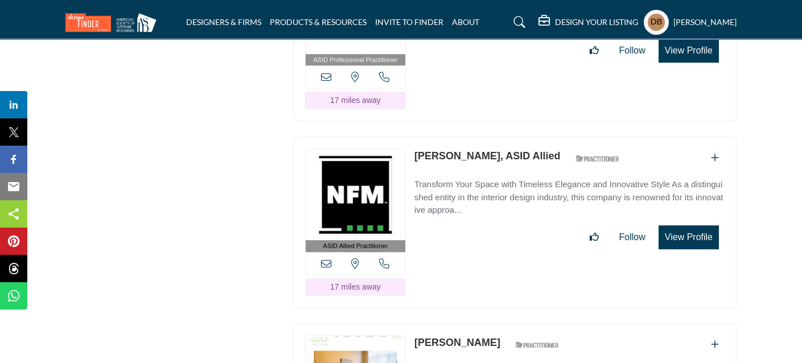
scroll to position [8710, 0]
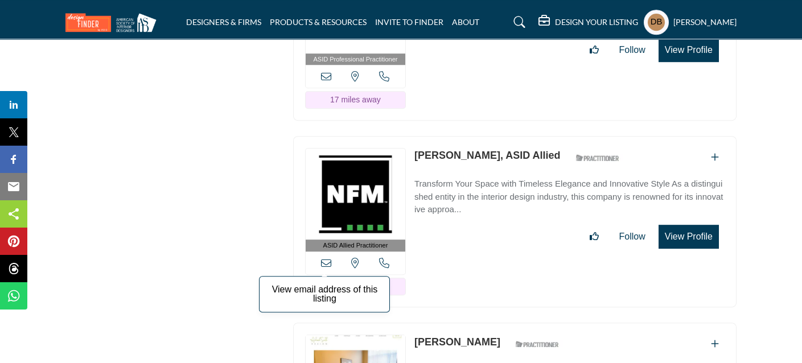
click at [329, 258] on icon at bounding box center [326, 263] width 10 height 10
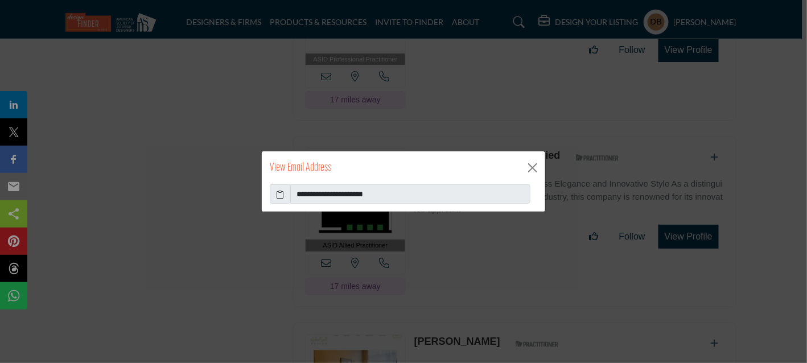
click at [279, 195] on icon at bounding box center [281, 194] width 8 height 12
click at [540, 168] on button "Close" at bounding box center [532, 167] width 17 height 17
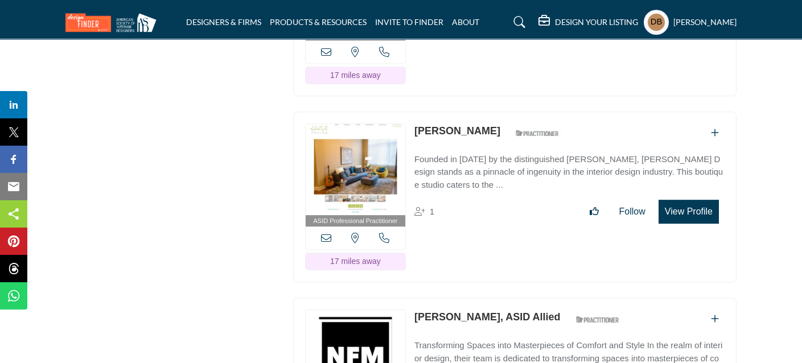
scroll to position [8937, 0]
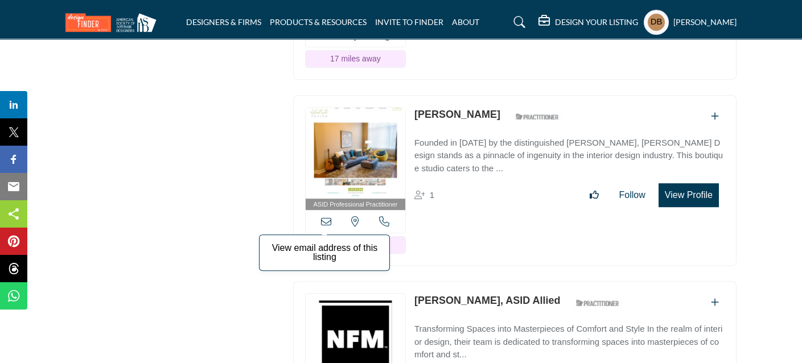
click at [324, 216] on icon at bounding box center [326, 221] width 10 height 10
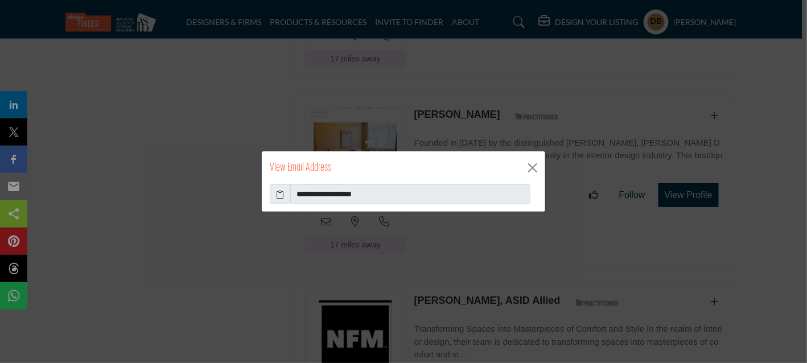
click at [282, 191] on icon at bounding box center [281, 194] width 8 height 12
click at [529, 170] on button "Close" at bounding box center [532, 167] width 17 height 17
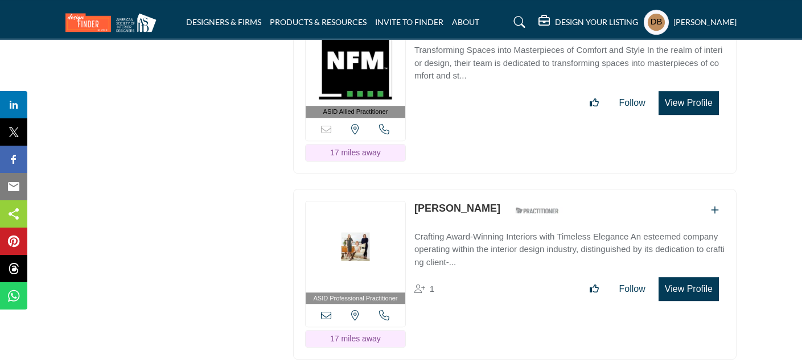
scroll to position [9222, 0]
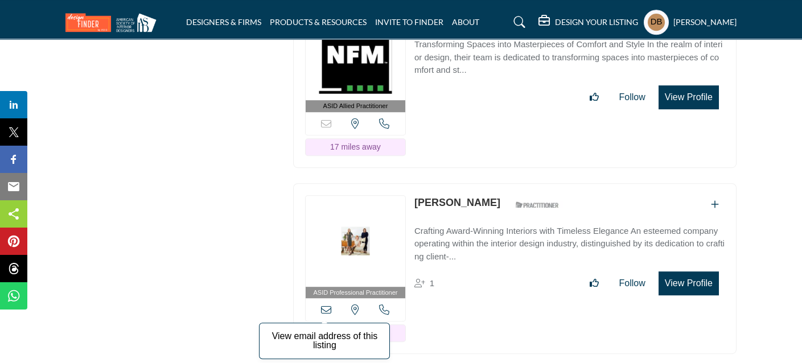
click at [327, 305] on icon at bounding box center [326, 310] width 10 height 10
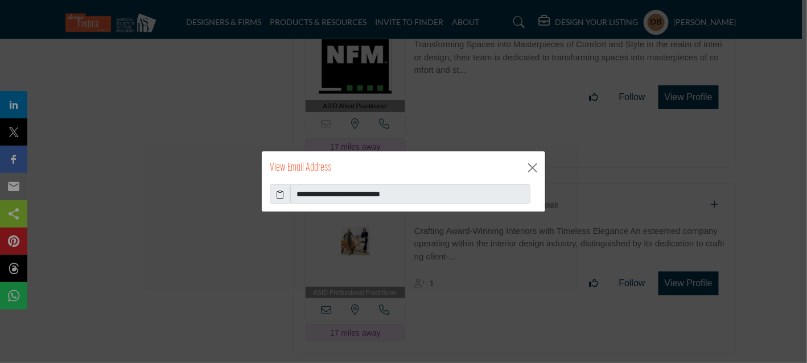
click at [283, 196] on icon at bounding box center [281, 194] width 8 height 12
click at [532, 168] on button "Close" at bounding box center [532, 167] width 17 height 17
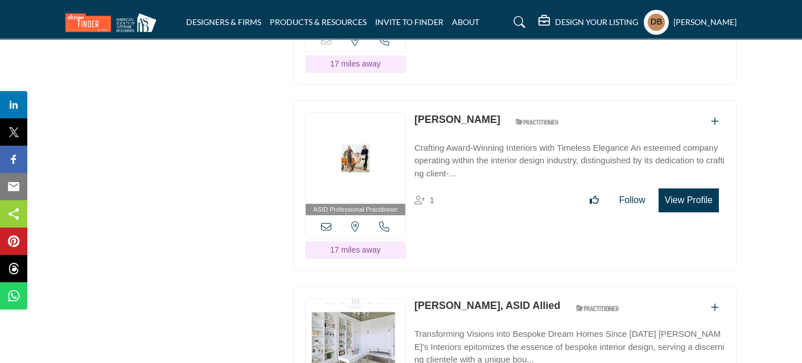
scroll to position [9393, 0]
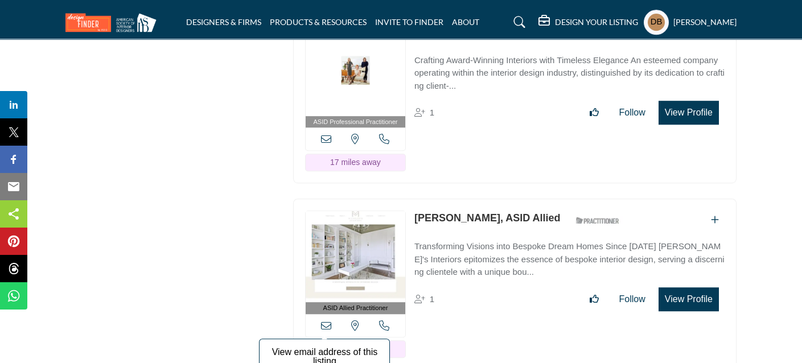
click at [326, 320] on icon at bounding box center [326, 325] width 10 height 10
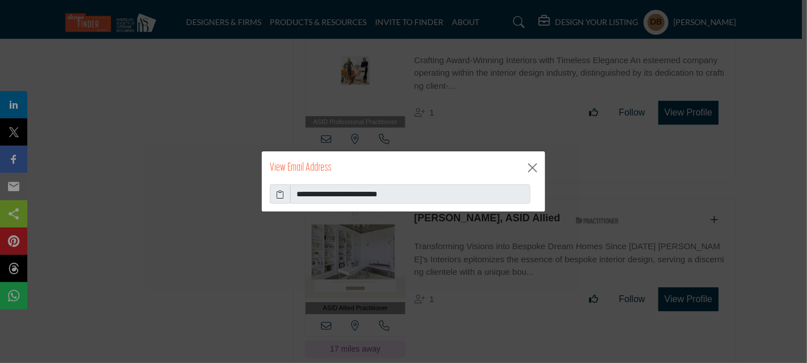
click at [283, 195] on icon at bounding box center [281, 194] width 8 height 12
click at [540, 169] on button "Close" at bounding box center [532, 167] width 17 height 17
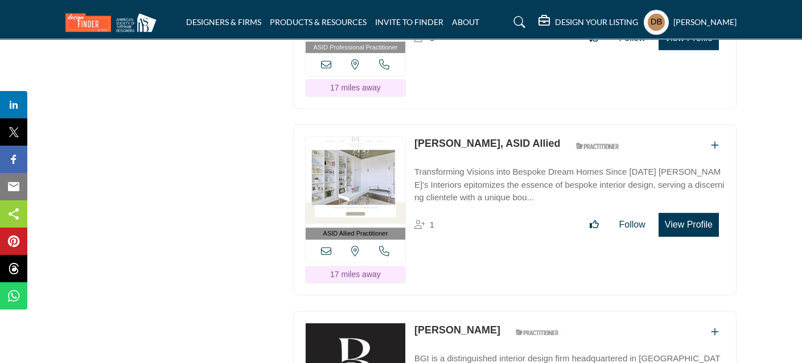
scroll to position [9564, 0]
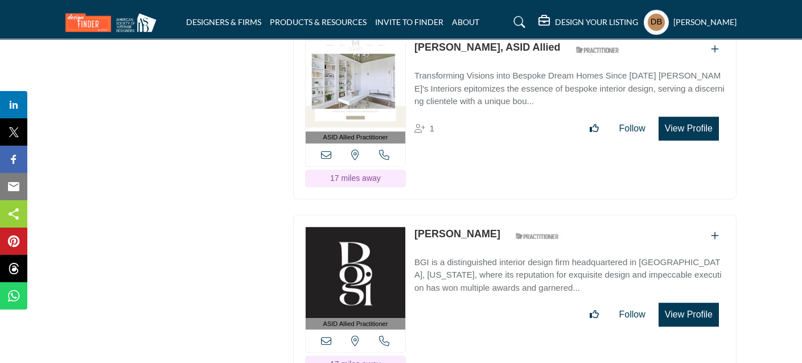
drag, startPoint x: 327, startPoint y: 230, endPoint x: 323, endPoint y: 236, distance: 6.6
click at [326, 336] on icon at bounding box center [326, 341] width 10 height 10
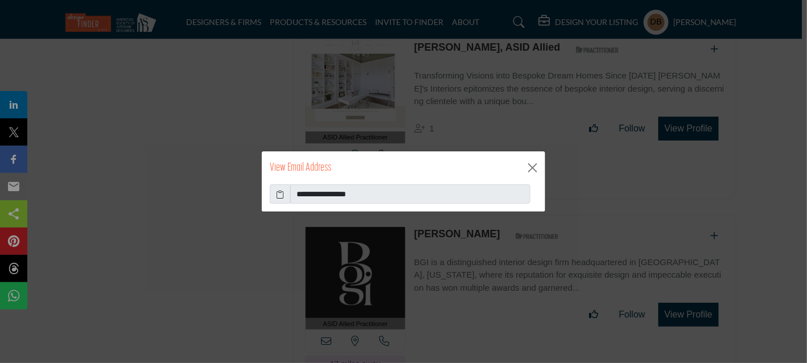
click at [278, 192] on icon at bounding box center [281, 194] width 8 height 12
click at [530, 170] on button "Close" at bounding box center [532, 167] width 17 height 17
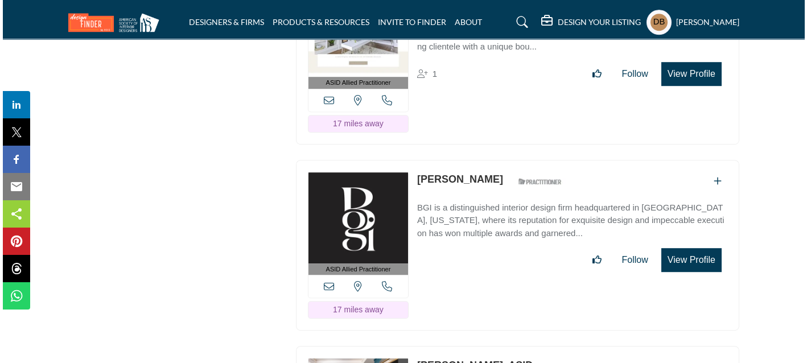
scroll to position [9791, 0]
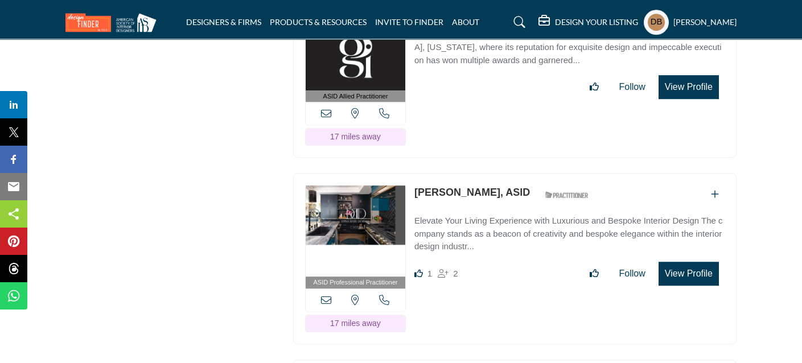
click at [328, 295] on icon at bounding box center [326, 300] width 10 height 10
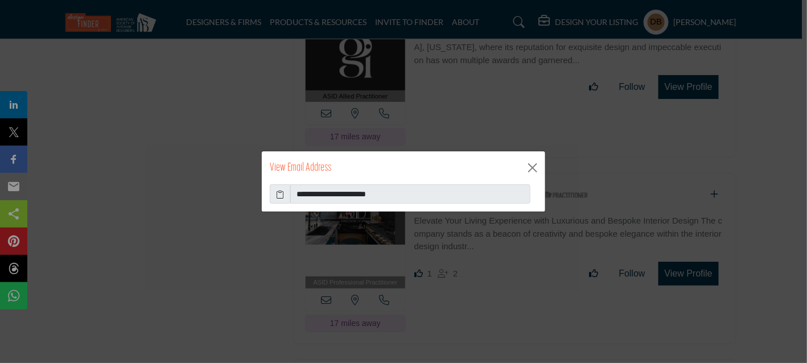
click at [284, 195] on icon at bounding box center [281, 194] width 8 height 12
click at [533, 166] on button "Close" at bounding box center [532, 167] width 17 height 17
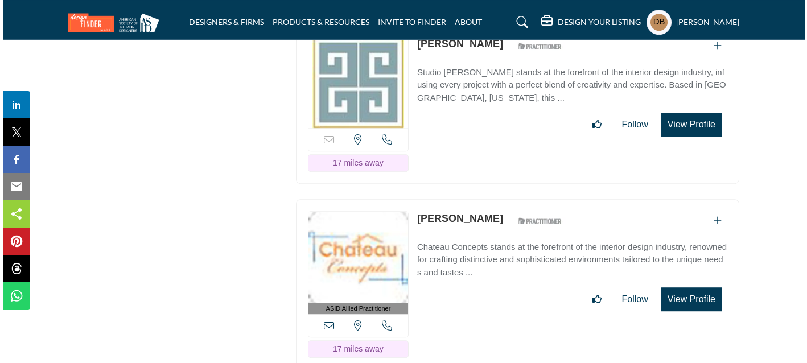
scroll to position [10133, 0]
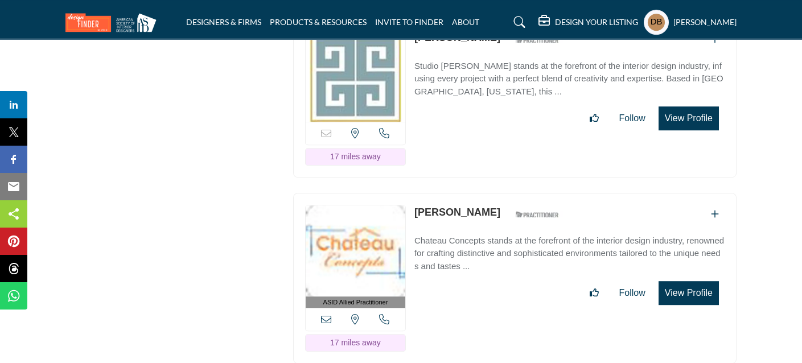
click at [324, 314] on icon at bounding box center [326, 319] width 10 height 10
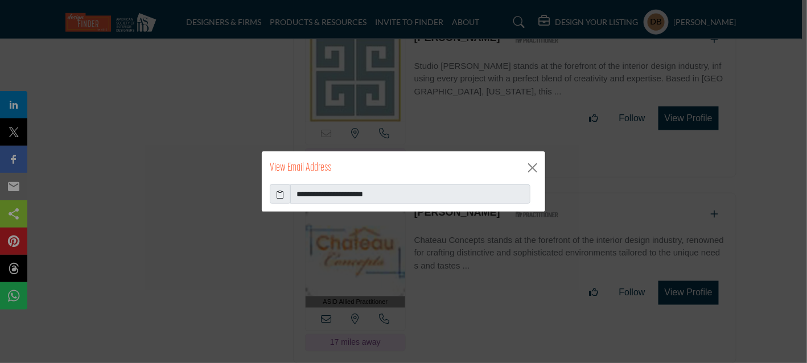
click at [279, 188] on icon at bounding box center [281, 194] width 8 height 12
click at [535, 157] on div "View Email Address" at bounding box center [403, 167] width 283 height 33
click at [534, 166] on button "Close" at bounding box center [532, 167] width 17 height 17
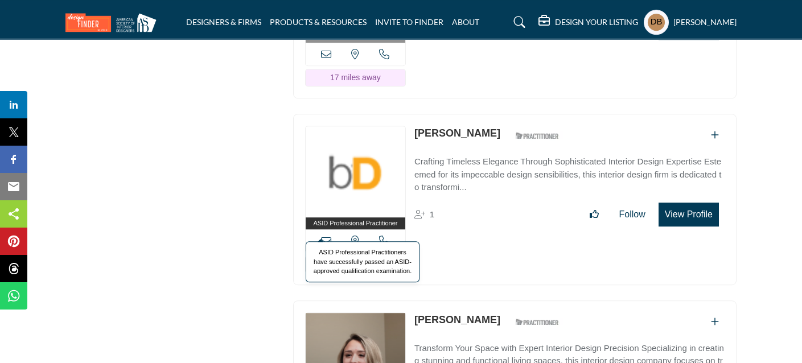
scroll to position [10417, 0]
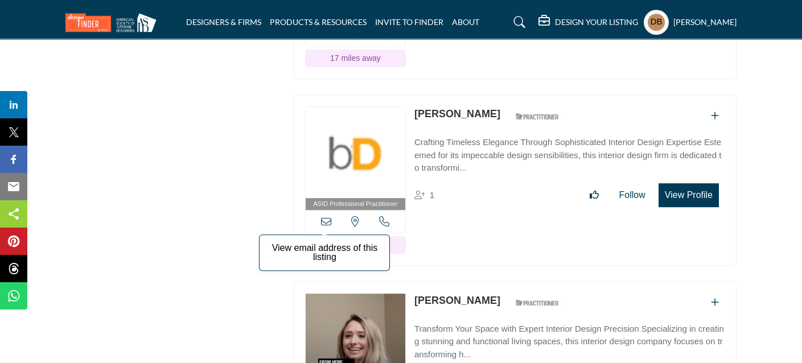
drag, startPoint x: 325, startPoint y: 100, endPoint x: 320, endPoint y: 110, distance: 11.7
click at [326, 216] on icon at bounding box center [326, 221] width 10 height 10
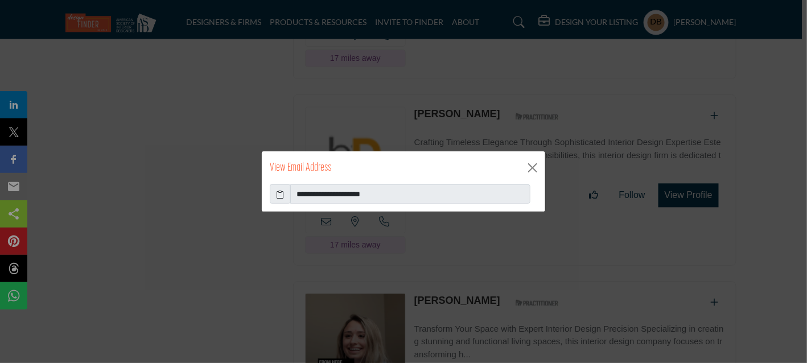
click at [277, 194] on icon at bounding box center [281, 194] width 8 height 12
click at [536, 166] on button "Close" at bounding box center [532, 167] width 17 height 17
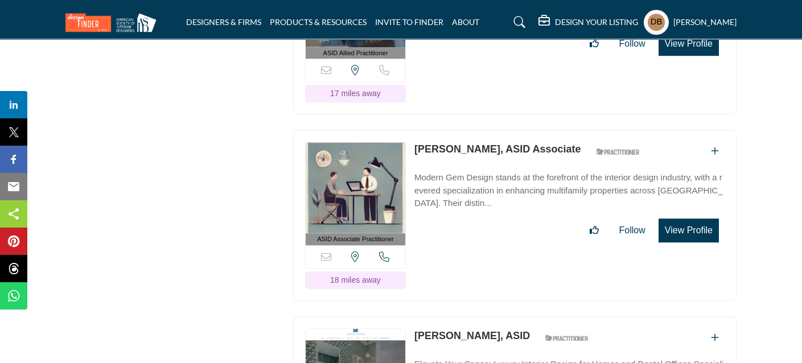
scroll to position [10816, 0]
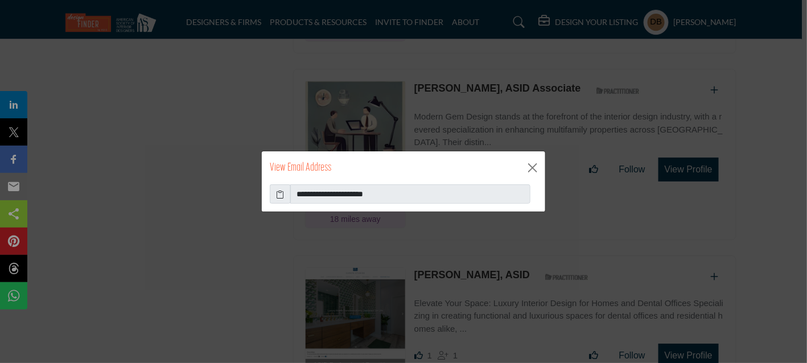
click at [278, 193] on icon at bounding box center [281, 194] width 8 height 12
click at [530, 166] on button "Close" at bounding box center [532, 167] width 17 height 17
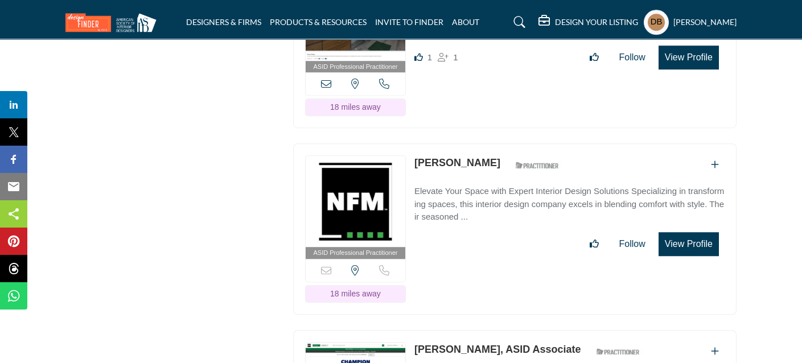
scroll to position [11214, 0]
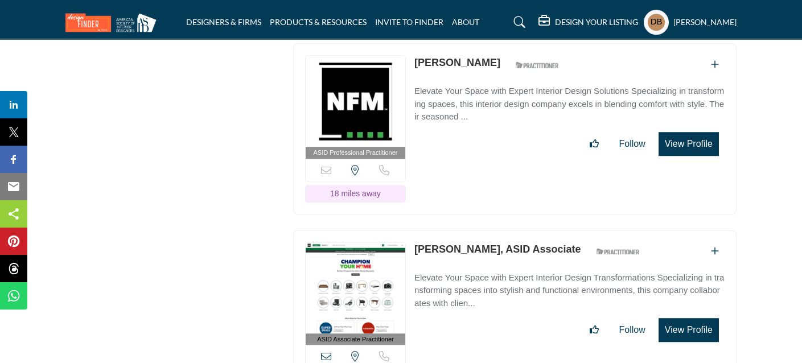
click at [328, 351] on icon at bounding box center [326, 356] width 10 height 10
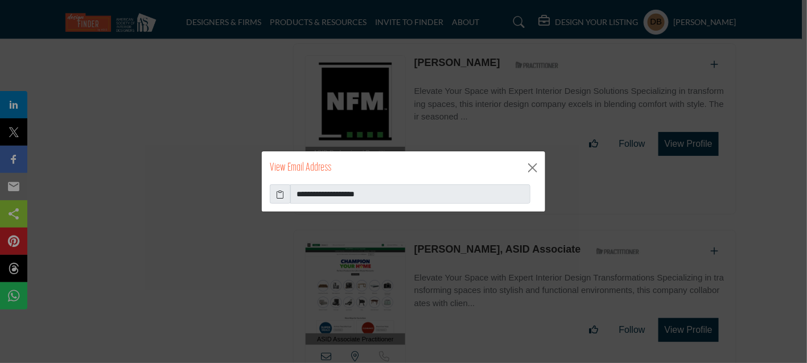
click at [283, 198] on icon at bounding box center [281, 194] width 8 height 12
click at [534, 170] on button "Close" at bounding box center [532, 167] width 17 height 17
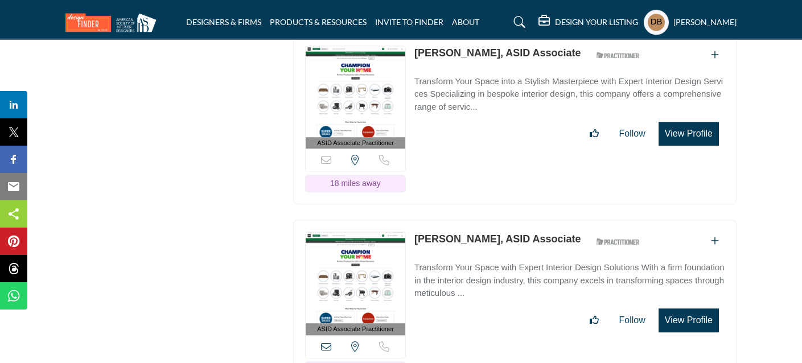
scroll to position [11897, 0]
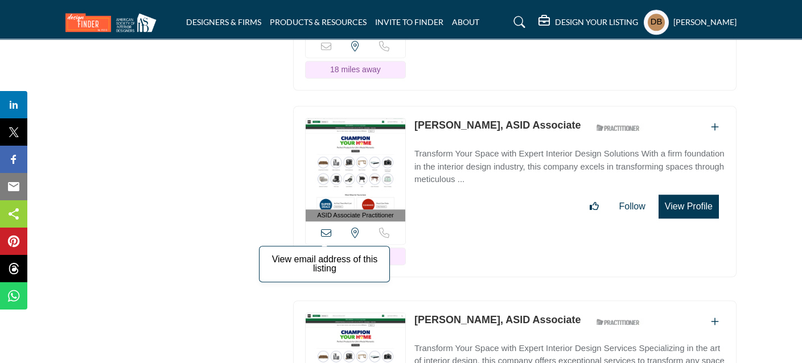
click at [324, 228] on icon at bounding box center [326, 233] width 10 height 10
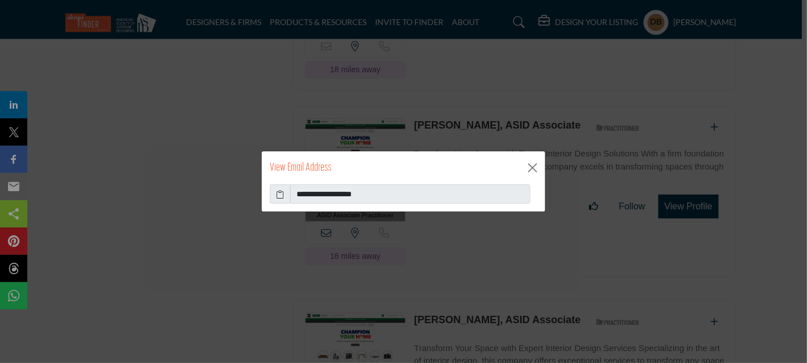
click at [281, 195] on icon at bounding box center [281, 194] width 8 height 12
click at [530, 170] on button "Close" at bounding box center [532, 167] width 17 height 17
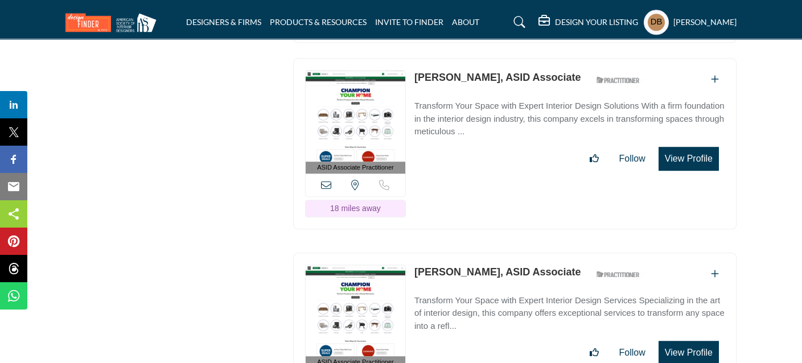
scroll to position [12011, 0]
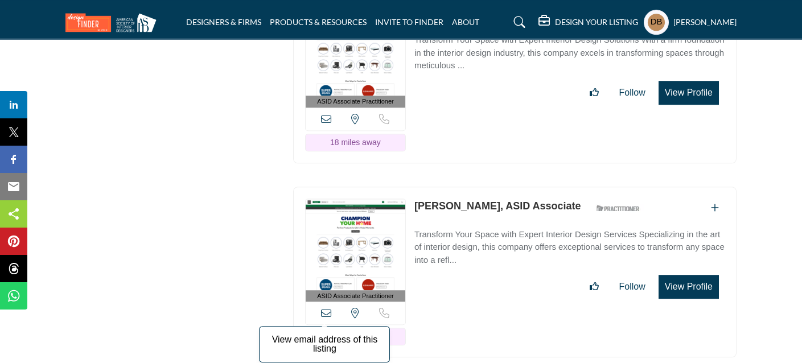
click at [326, 308] on icon at bounding box center [326, 313] width 10 height 10
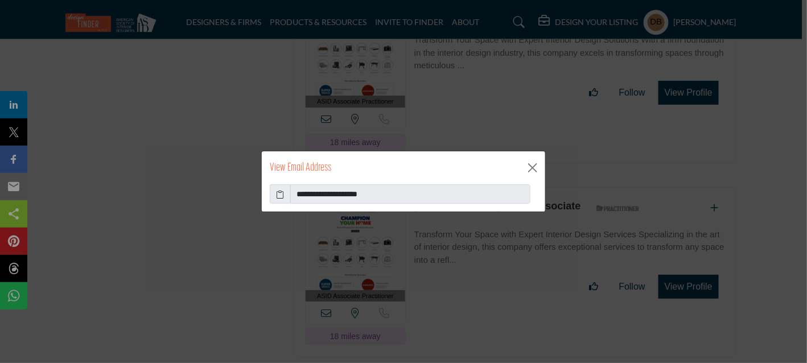
click at [279, 196] on icon at bounding box center [281, 194] width 8 height 12
click at [536, 167] on button "Close" at bounding box center [532, 167] width 17 height 17
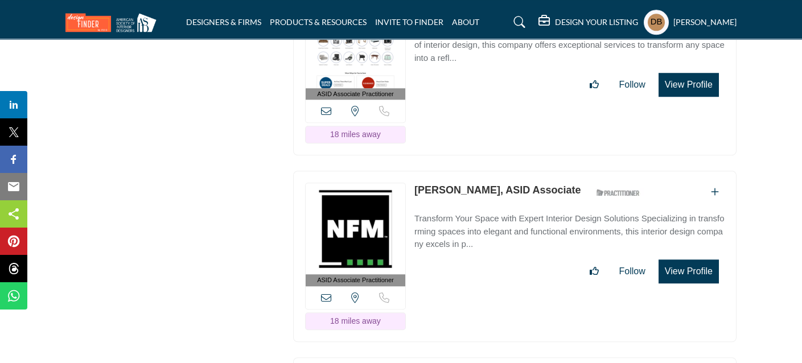
scroll to position [12182, 0]
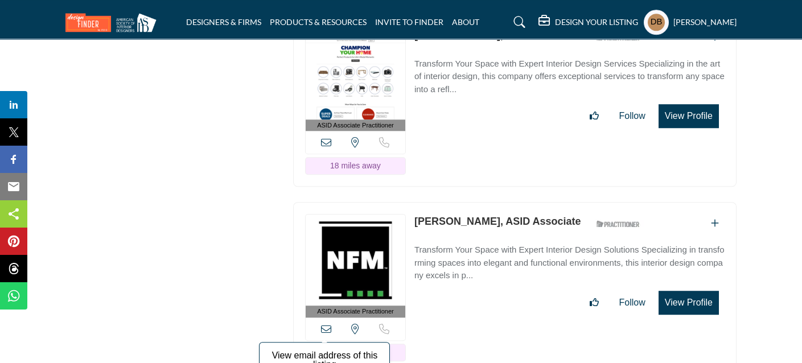
click at [326, 324] on icon at bounding box center [326, 329] width 10 height 10
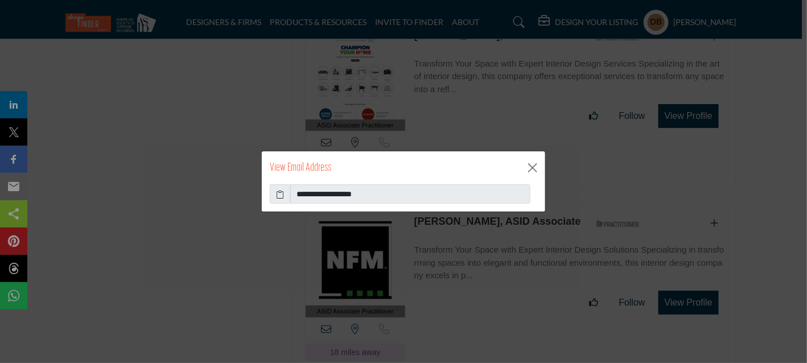
click at [281, 196] on icon at bounding box center [281, 194] width 8 height 12
click at [538, 166] on button "Close" at bounding box center [532, 167] width 17 height 17
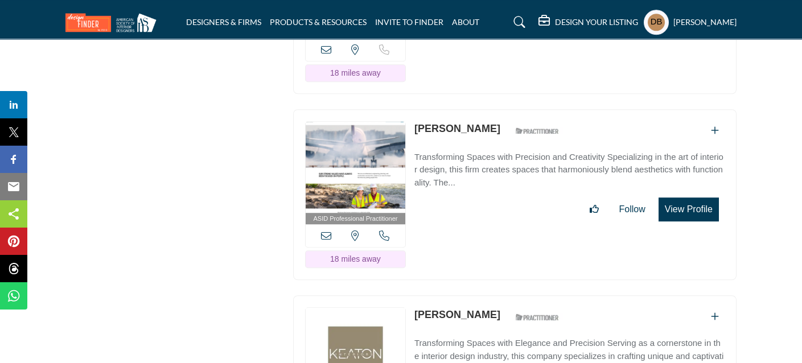
scroll to position [12466, 0]
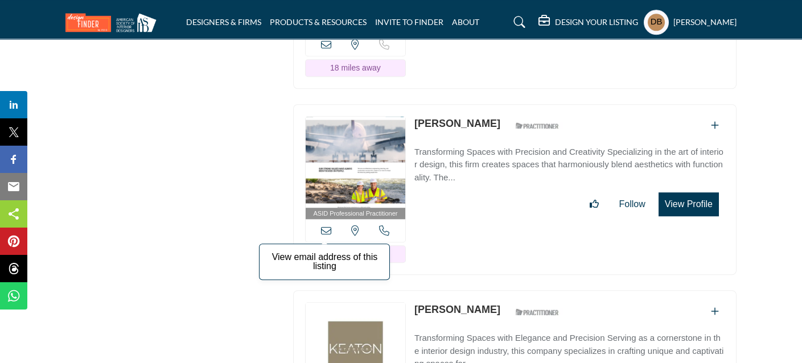
click at [322, 225] on icon at bounding box center [326, 230] width 10 height 10
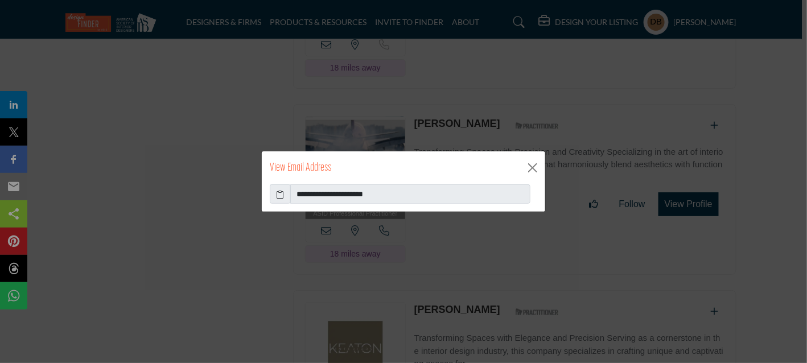
click at [280, 193] on icon at bounding box center [281, 194] width 8 height 12
click at [529, 169] on button "Close" at bounding box center [532, 167] width 17 height 17
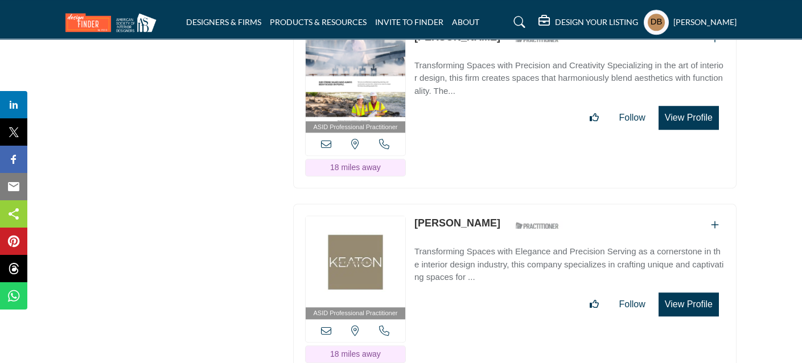
scroll to position [12580, 0]
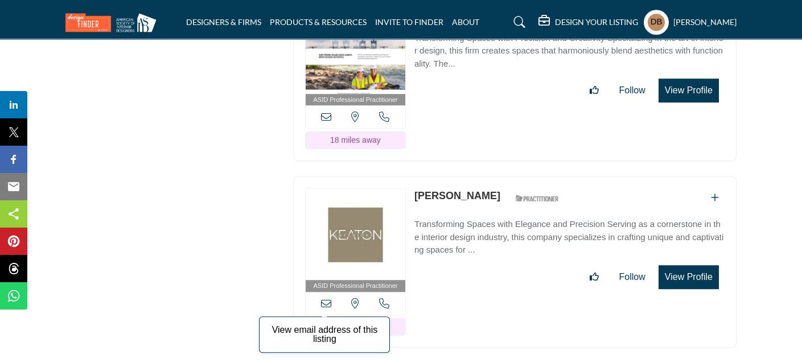
click at [328, 298] on icon at bounding box center [326, 303] width 10 height 10
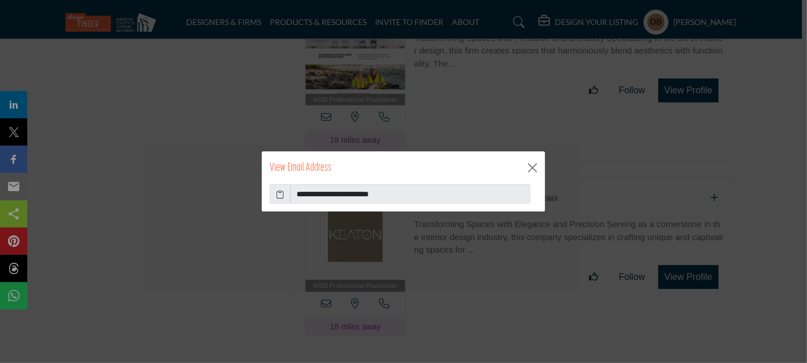
click at [279, 193] on icon at bounding box center [281, 194] width 8 height 12
click at [533, 167] on button "Close" at bounding box center [532, 167] width 17 height 17
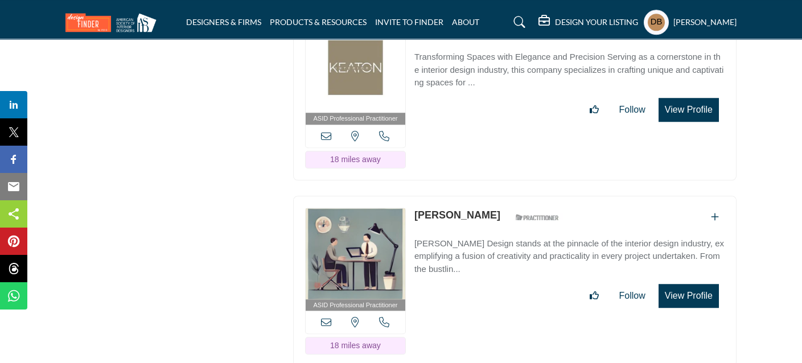
scroll to position [12751, 0]
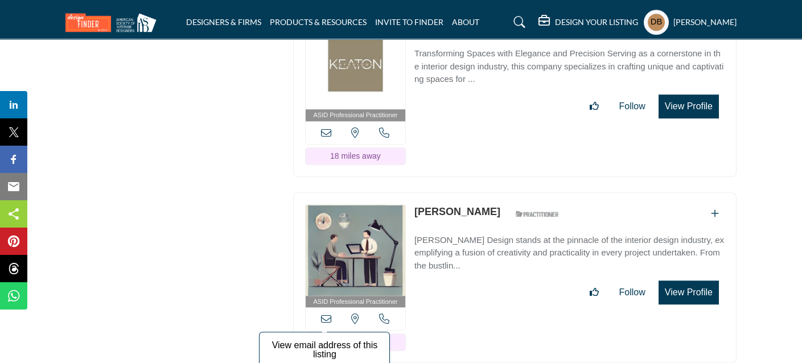
click at [328, 314] on icon at bounding box center [326, 319] width 10 height 10
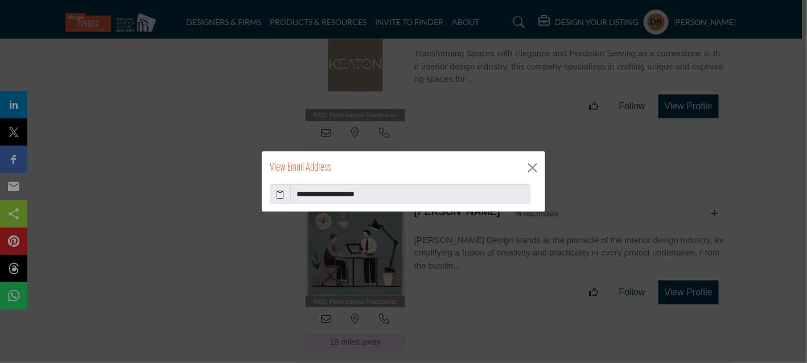
click at [282, 195] on icon at bounding box center [281, 194] width 8 height 12
click at [537, 166] on button "Close" at bounding box center [532, 167] width 17 height 17
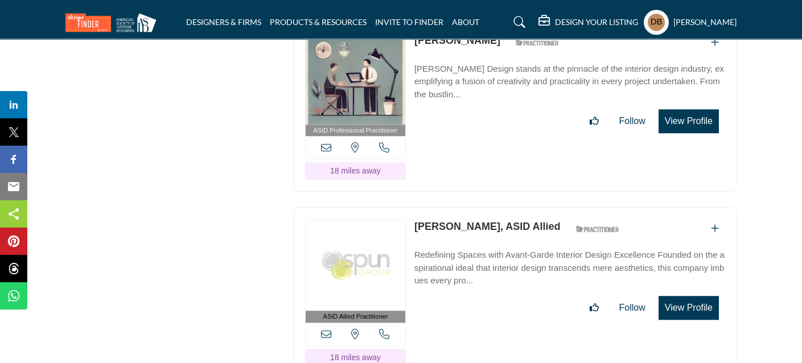
scroll to position [12922, 0]
click at [324, 330] on icon at bounding box center [326, 335] width 10 height 10
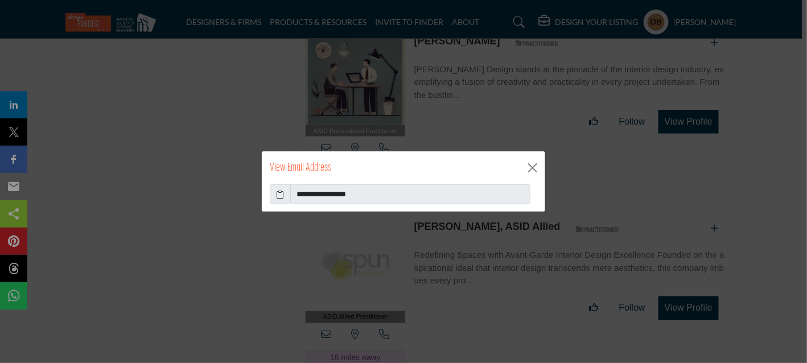
click at [281, 198] on icon at bounding box center [281, 194] width 8 height 12
click at [529, 167] on button "Close" at bounding box center [532, 167] width 17 height 17
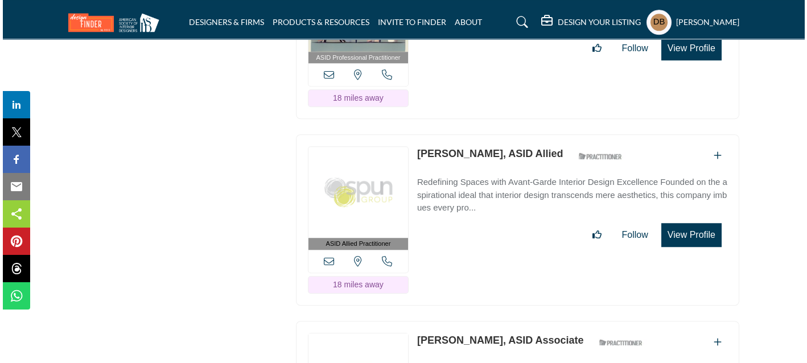
scroll to position [13093, 0]
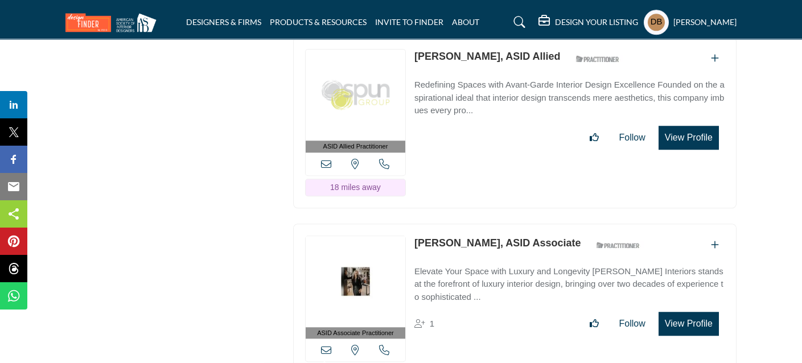
click at [322, 345] on icon at bounding box center [326, 350] width 10 height 10
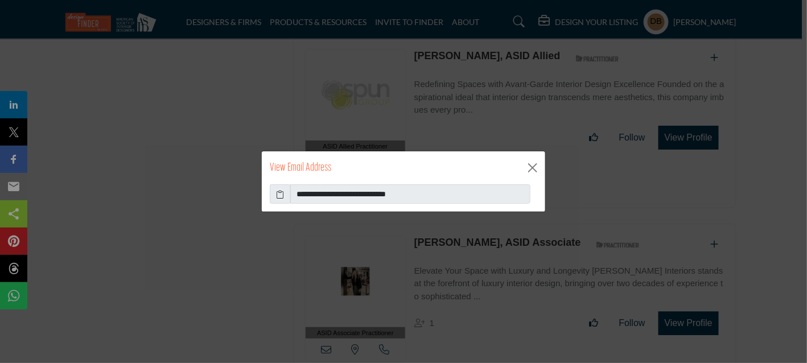
click at [281, 196] on icon at bounding box center [281, 194] width 8 height 12
click at [532, 165] on button "Close" at bounding box center [532, 167] width 17 height 17
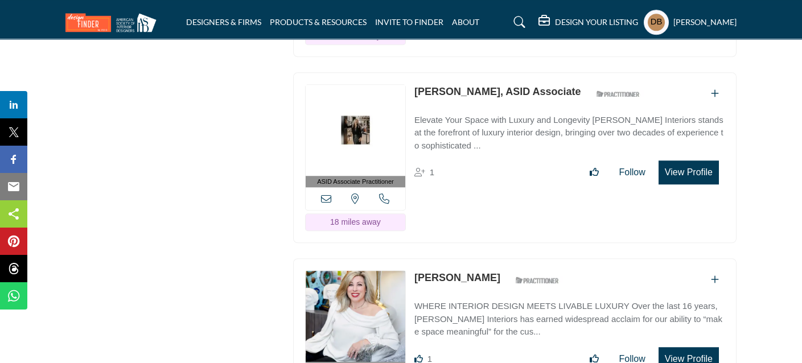
scroll to position [13263, 0]
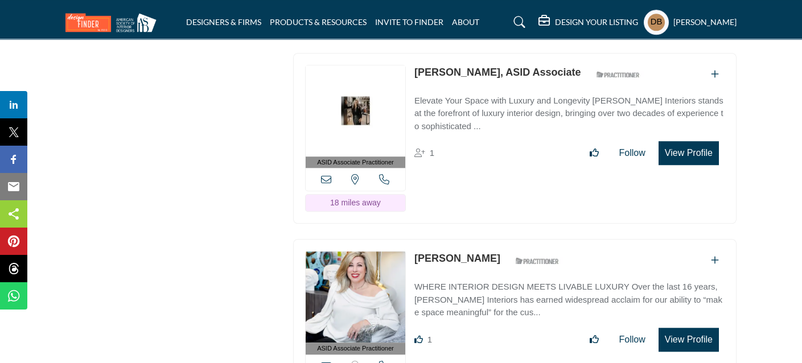
click at [330, 361] on icon at bounding box center [326, 366] width 10 height 10
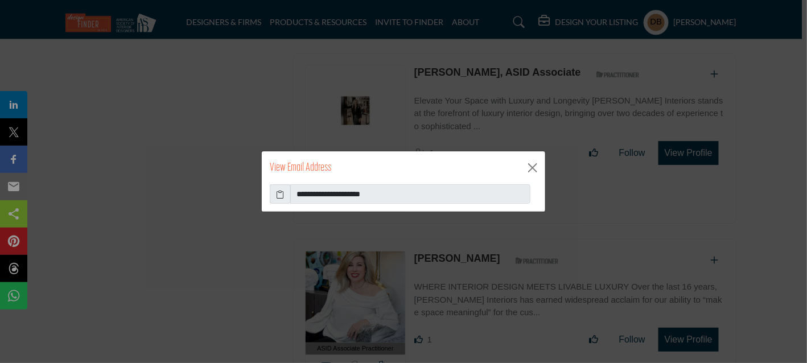
click at [278, 195] on icon at bounding box center [281, 194] width 8 height 12
click at [530, 170] on button "Close" at bounding box center [532, 167] width 17 height 17
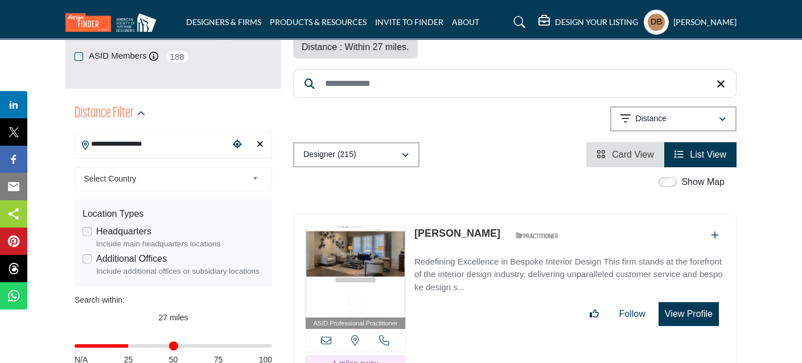
scroll to position [284, 0]
